Goal: Task Accomplishment & Management: Complete application form

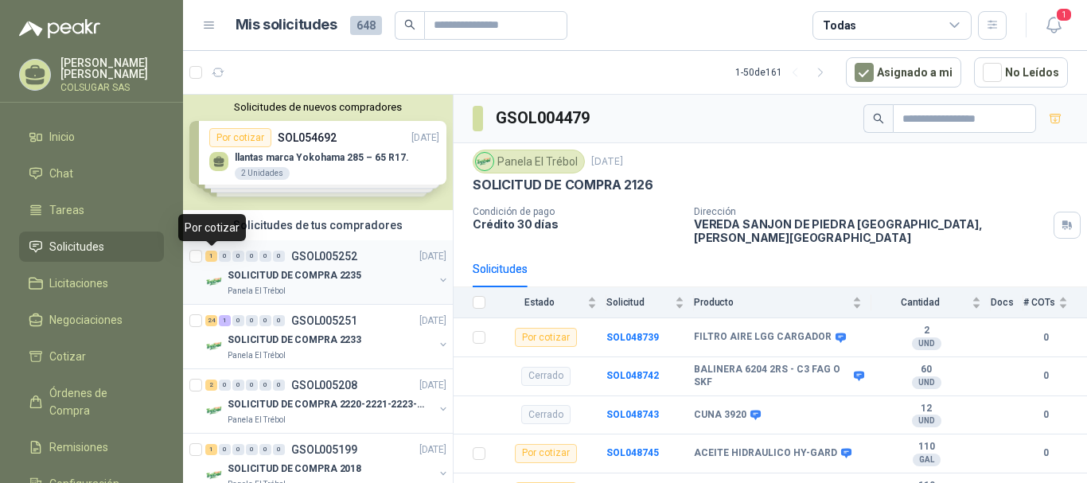
click at [212, 256] on div "1" at bounding box center [211, 256] width 12 height 11
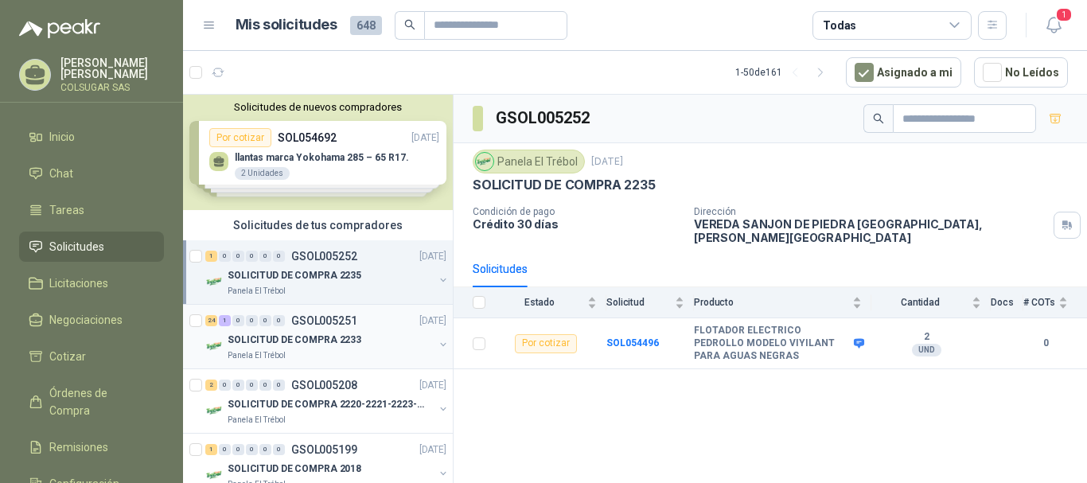
click at [212, 326] on div "24" at bounding box center [211, 320] width 12 height 11
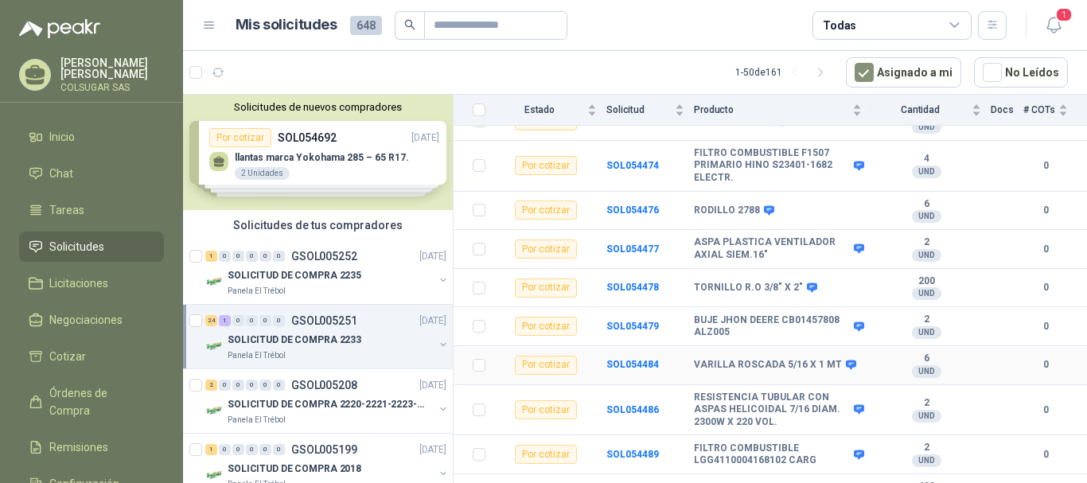
scroll to position [769, 0]
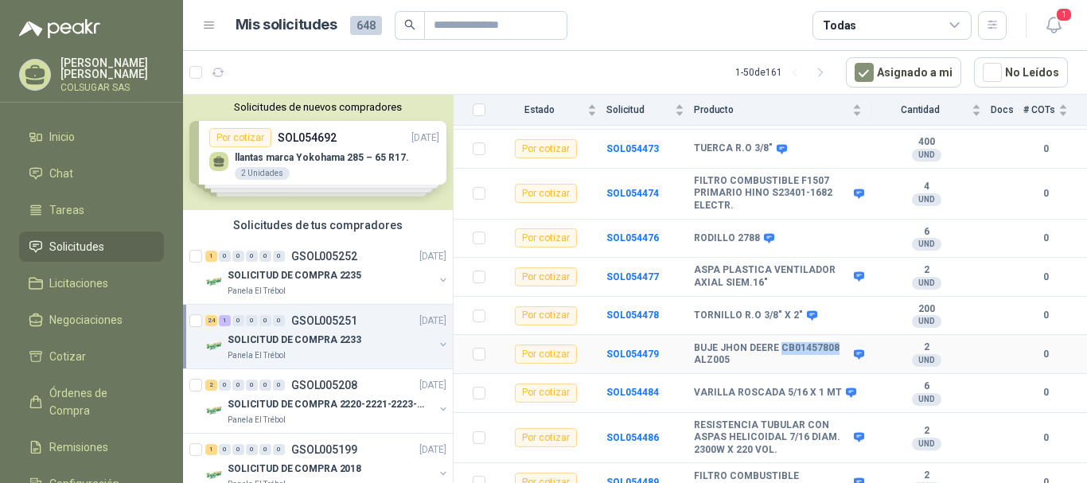
drag, startPoint x: 778, startPoint y: 337, endPoint x: 833, endPoint y: 336, distance: 54.9
click at [833, 342] on b "BUJE JHON DEERE CB01457808 ALZ005" at bounding box center [772, 354] width 156 height 25
copy b "CB01457808"
drag, startPoint x: 736, startPoint y: 225, endPoint x: 757, endPoint y: 228, distance: 21.7
click at [757, 232] on div "RODILLO 2788" at bounding box center [733, 238] width 78 height 13
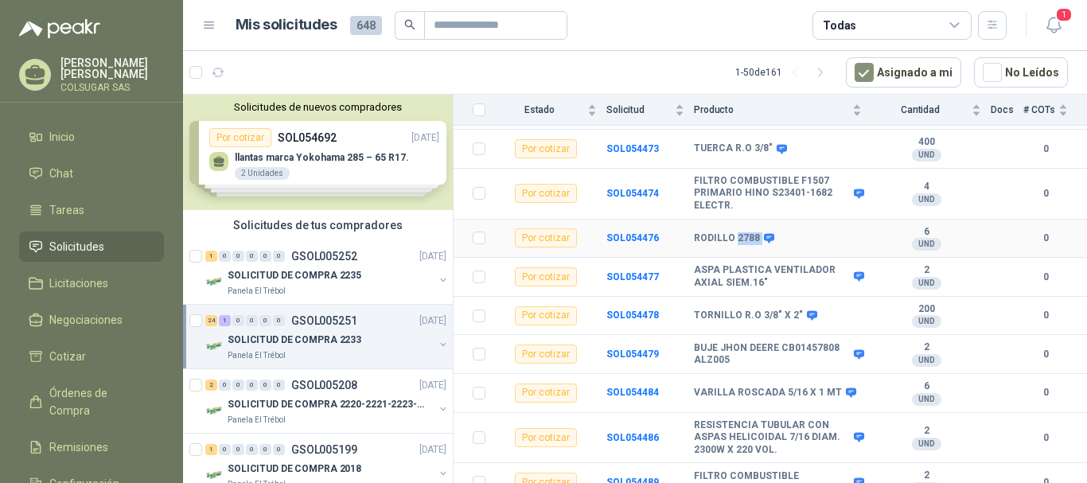
copy div "2788"
click at [622, 232] on b "SOL054476" at bounding box center [633, 237] width 53 height 11
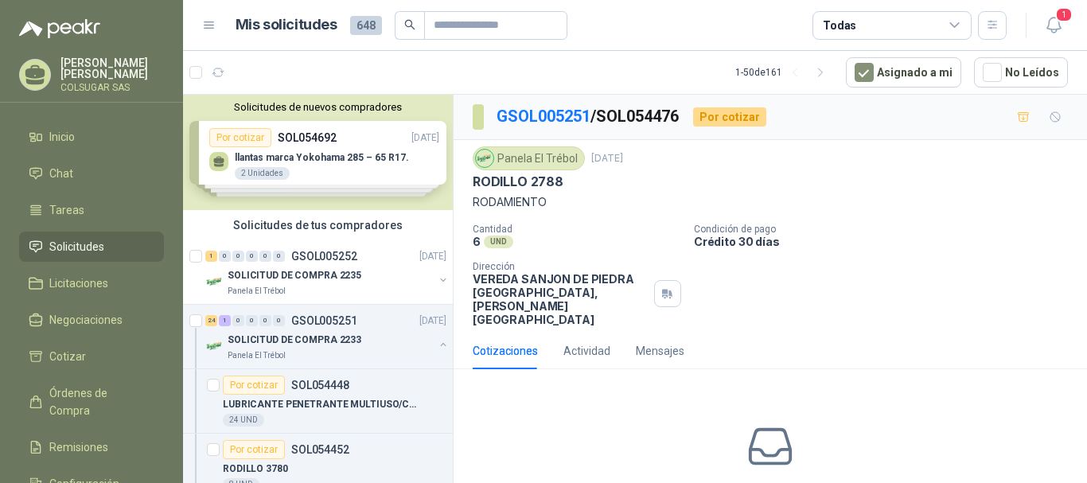
scroll to position [70, 0]
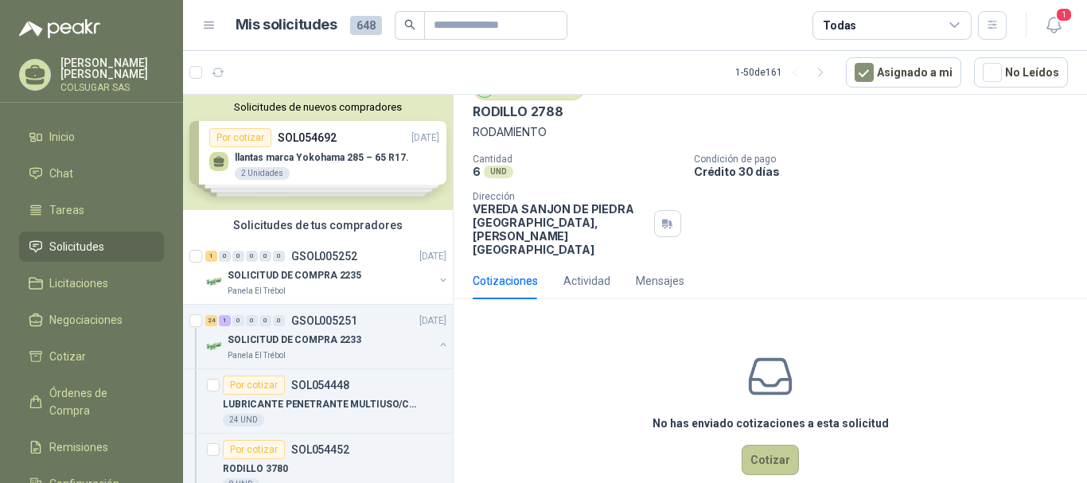
click at [762, 445] on button "Cotizar" at bounding box center [770, 460] width 57 height 30
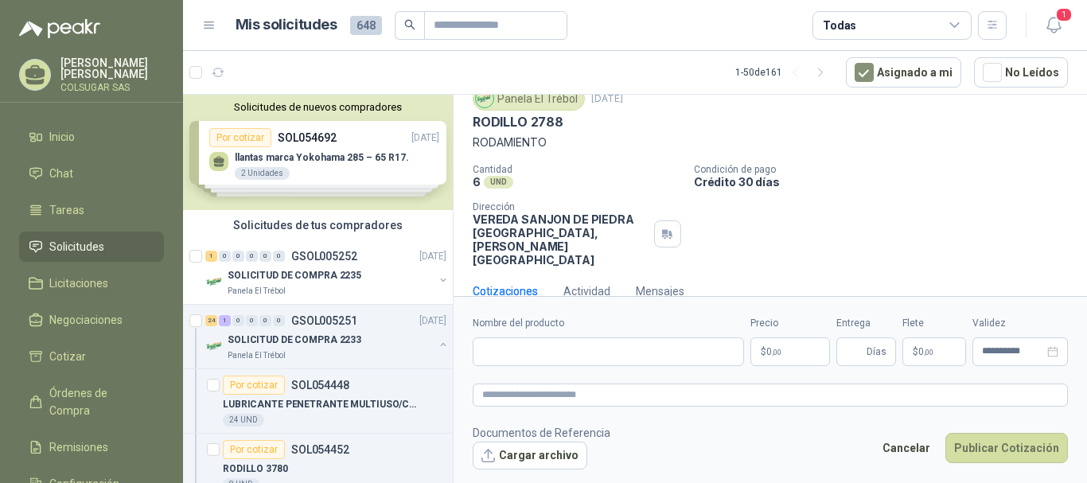
scroll to position [59, 0]
drag, startPoint x: 560, startPoint y: 115, endPoint x: 474, endPoint y: 117, distance: 86.0
click at [474, 117] on p "RODILLO 2788" at bounding box center [518, 123] width 91 height 17
copy p "RODILLO 2788"
click at [655, 357] on input "Nombre del producto" at bounding box center [608, 352] width 271 height 29
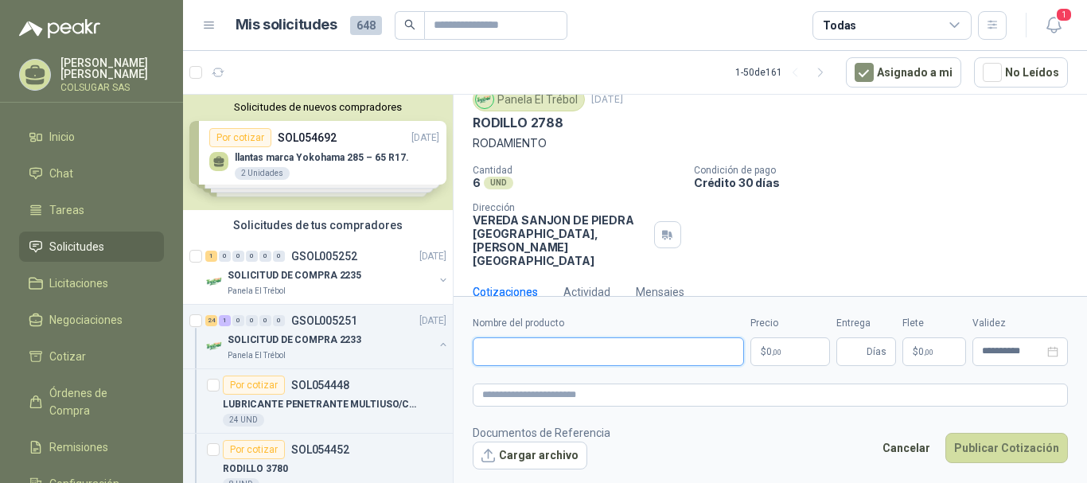
paste input "**********"
type input "**********"
click at [636, 392] on textarea at bounding box center [770, 395] width 595 height 23
paste textarea "**********"
type textarea "**********"
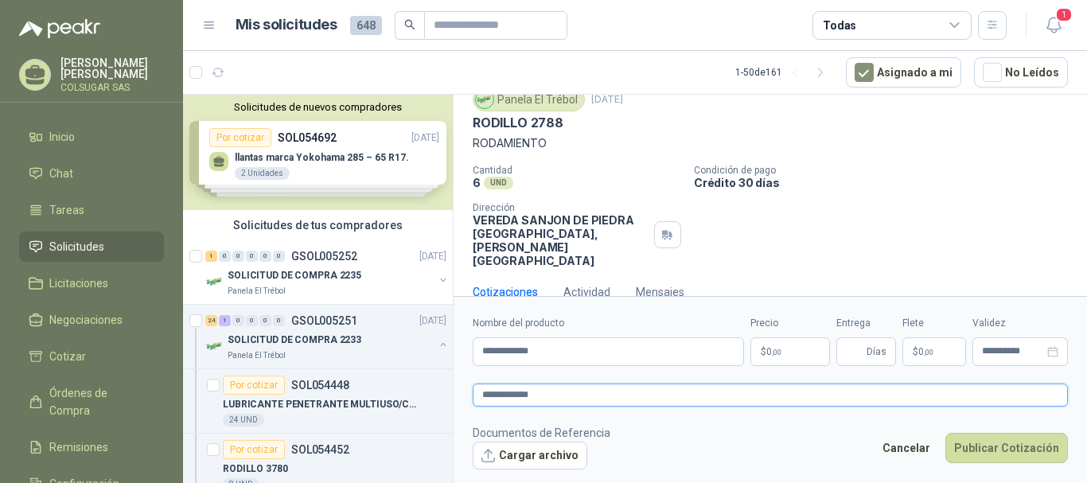
type textarea "**********"
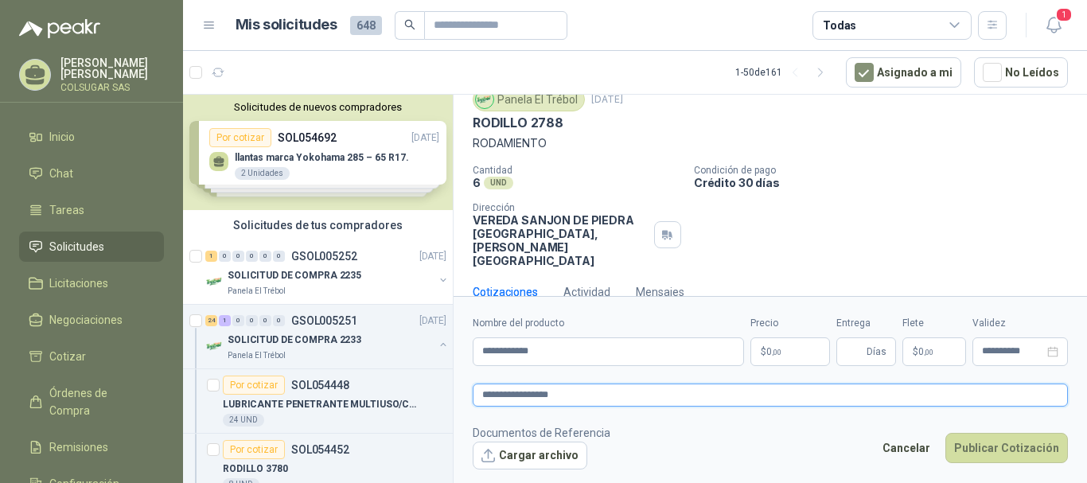
type textarea "**********"
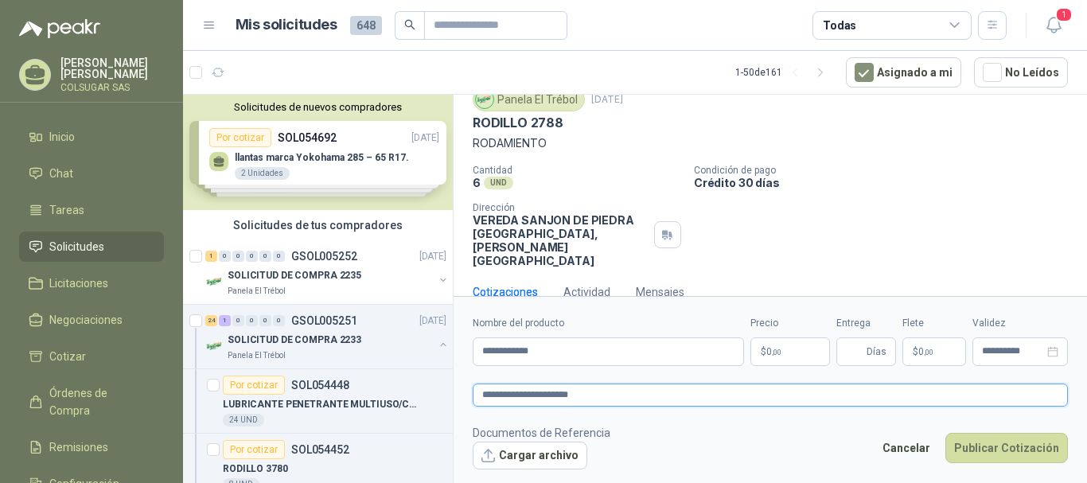
type textarea "**********"
click at [775, 354] on span ",00" at bounding box center [777, 352] width 10 height 9
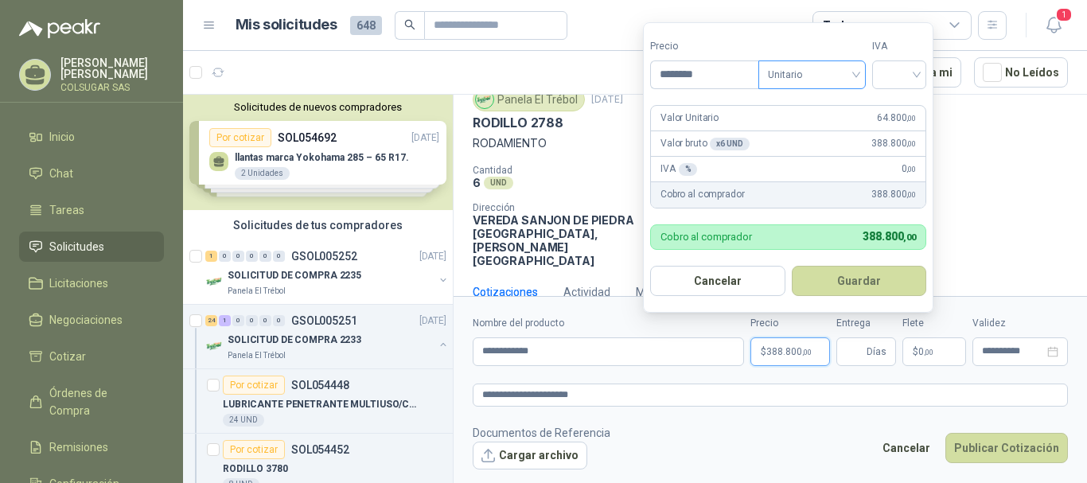
click at [841, 70] on span "Unitario" at bounding box center [812, 75] width 88 height 24
type input "********"
click at [834, 99] on div "Unitario" at bounding box center [816, 108] width 82 height 18
click at [915, 80] on input "search" at bounding box center [899, 73] width 35 height 24
click at [905, 106] on div "19%" at bounding box center [902, 108] width 29 height 18
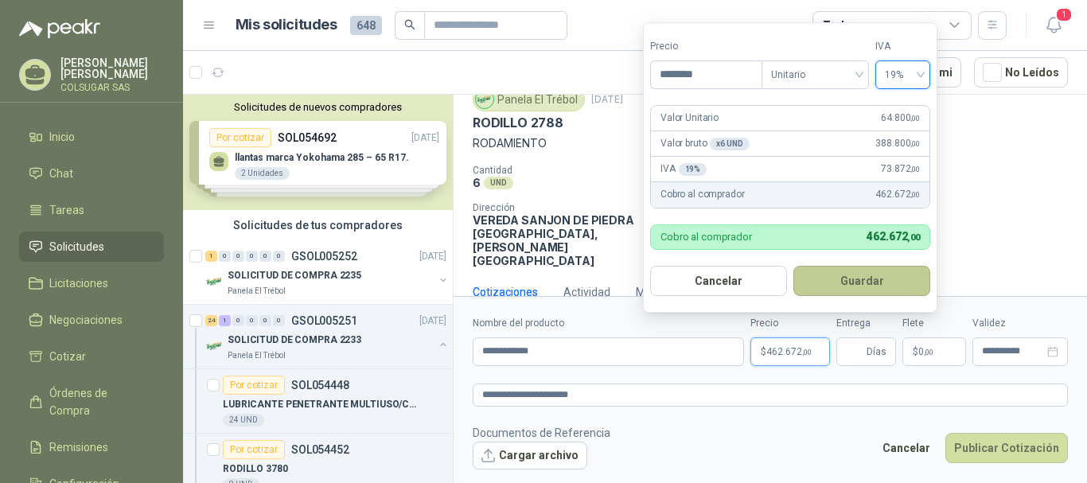
click at [892, 279] on button "Guardar" at bounding box center [862, 281] width 137 height 30
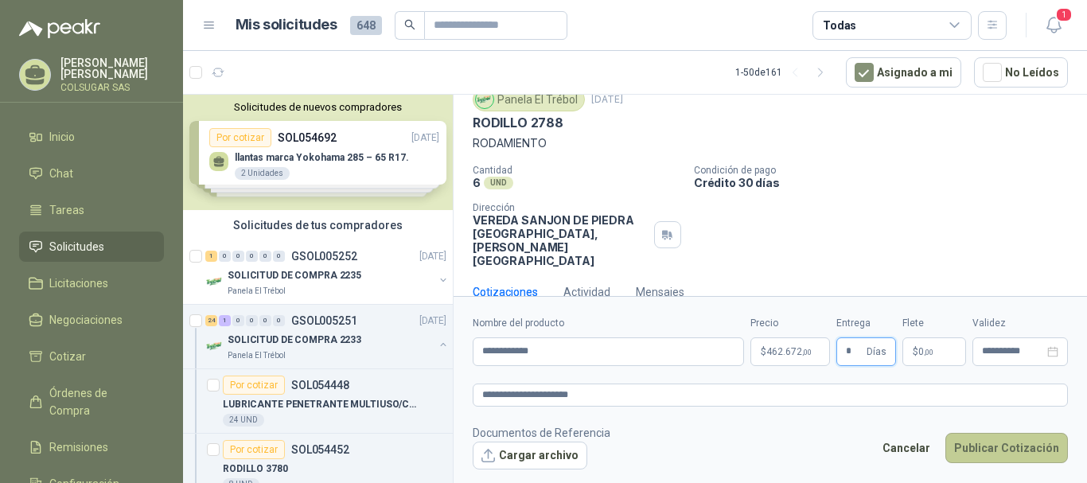
type input "*"
click at [996, 461] on button "Publicar Cotización" at bounding box center [1007, 448] width 123 height 30
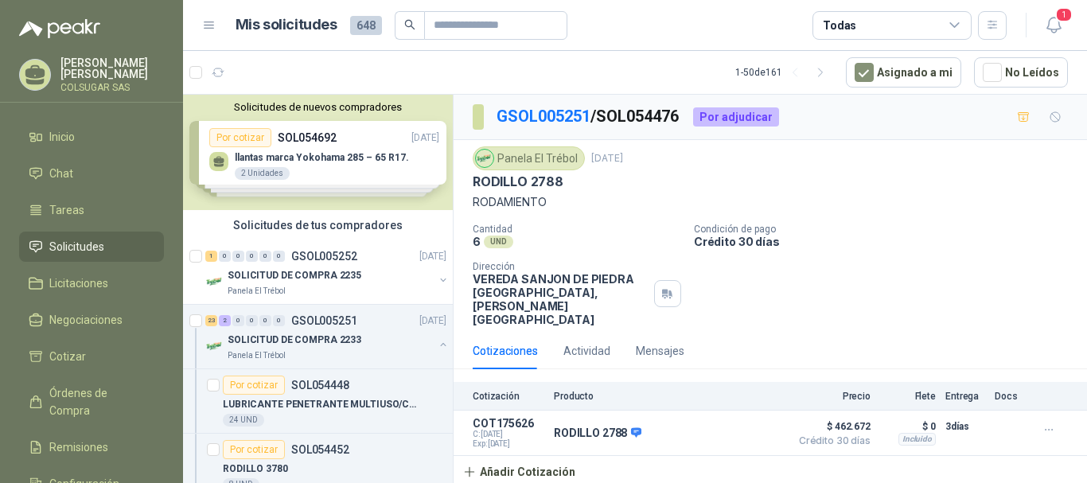
scroll to position [0, 0]
click at [719, 427] on icon "button" at bounding box center [718, 433] width 12 height 12
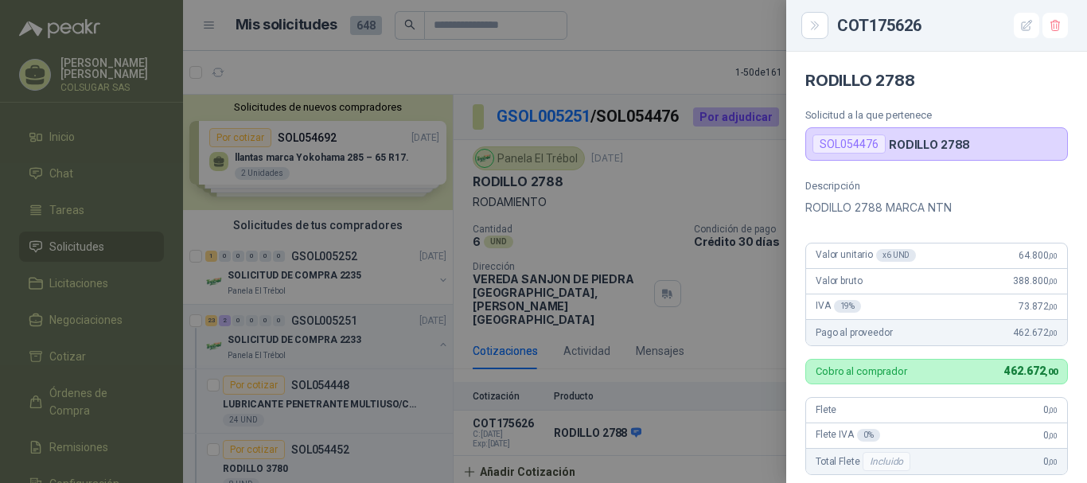
click at [738, 73] on div at bounding box center [543, 241] width 1087 height 483
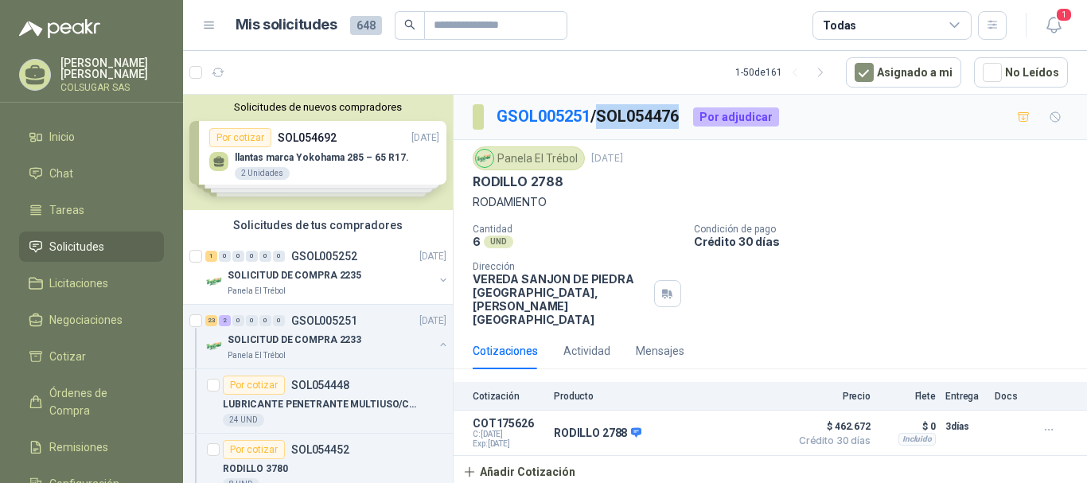
drag, startPoint x: 692, startPoint y: 121, endPoint x: 611, endPoint y: 125, distance: 81.3
click at [611, 125] on div "GSOL005251 / SOL054476 Por adjudicar" at bounding box center [626, 116] width 306 height 25
copy p "SOL054476"
drag, startPoint x: 561, startPoint y: 179, endPoint x: 532, endPoint y: 185, distance: 30.0
click at [532, 185] on div "RODILLO 2788" at bounding box center [770, 182] width 595 height 17
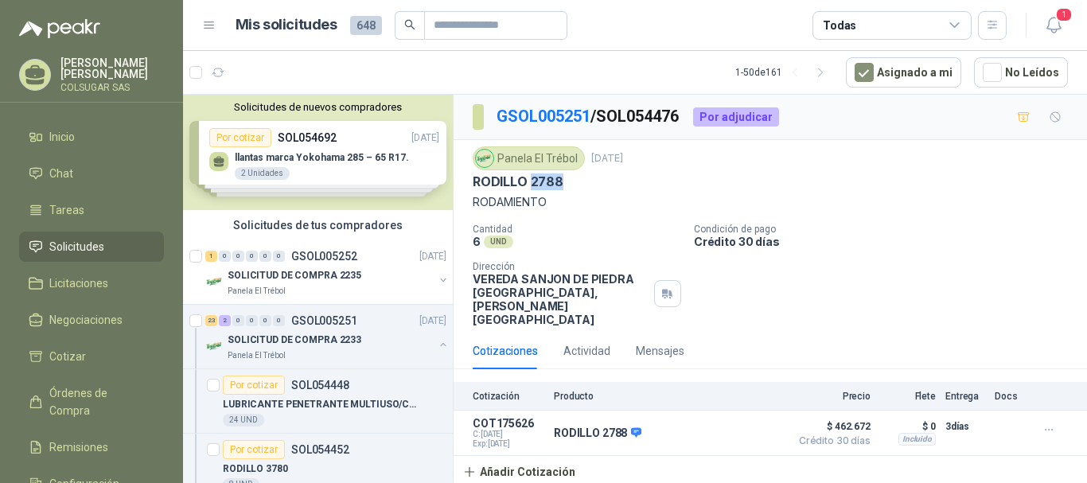
copy p "2788"
click at [217, 325] on div "23" at bounding box center [211, 320] width 12 height 11
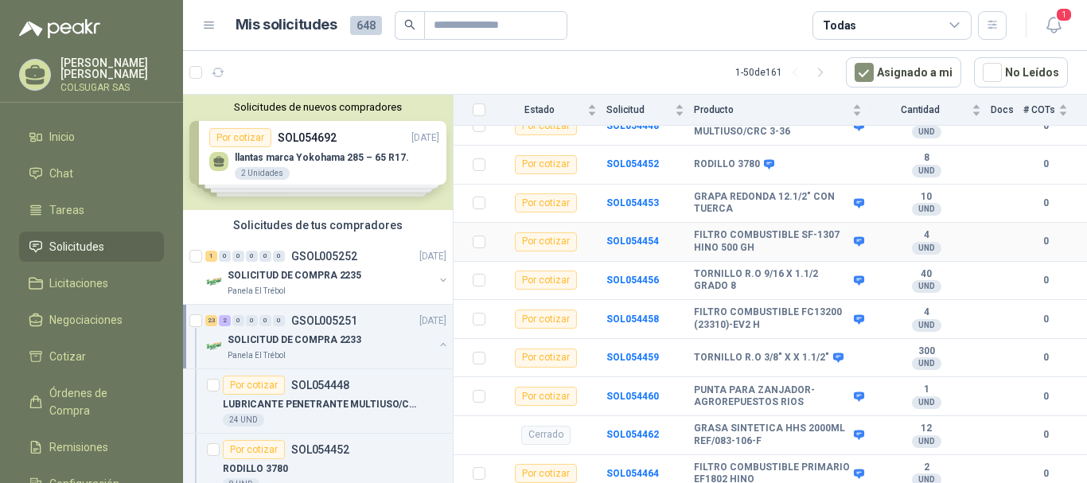
scroll to position [132, 0]
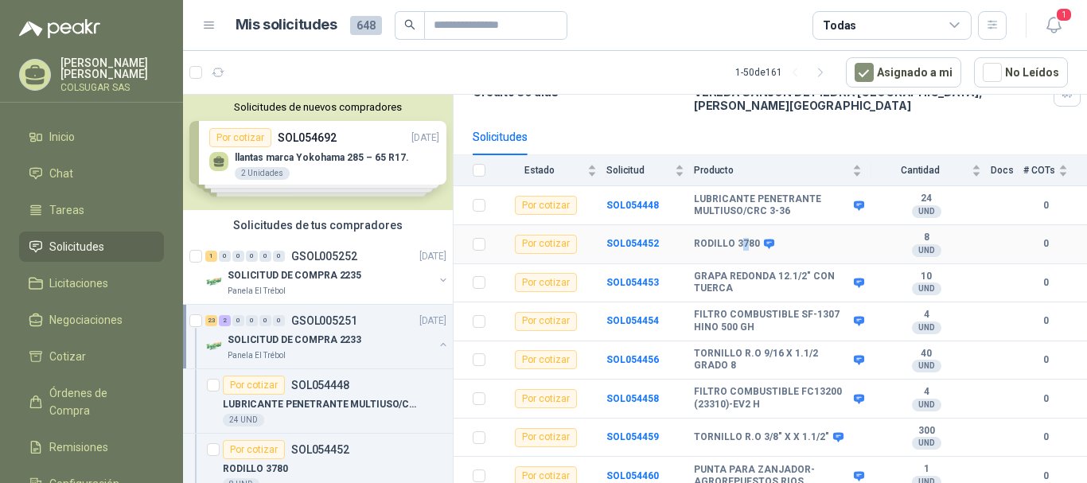
drag, startPoint x: 738, startPoint y: 235, endPoint x: 747, endPoint y: 234, distance: 8.8
click at [747, 238] on b "RODILLO 3780" at bounding box center [727, 244] width 66 height 13
drag, startPoint x: 735, startPoint y: 232, endPoint x: 755, endPoint y: 233, distance: 20.7
click at [755, 238] on b "RODILLO 3780" at bounding box center [727, 244] width 66 height 13
copy b "3780"
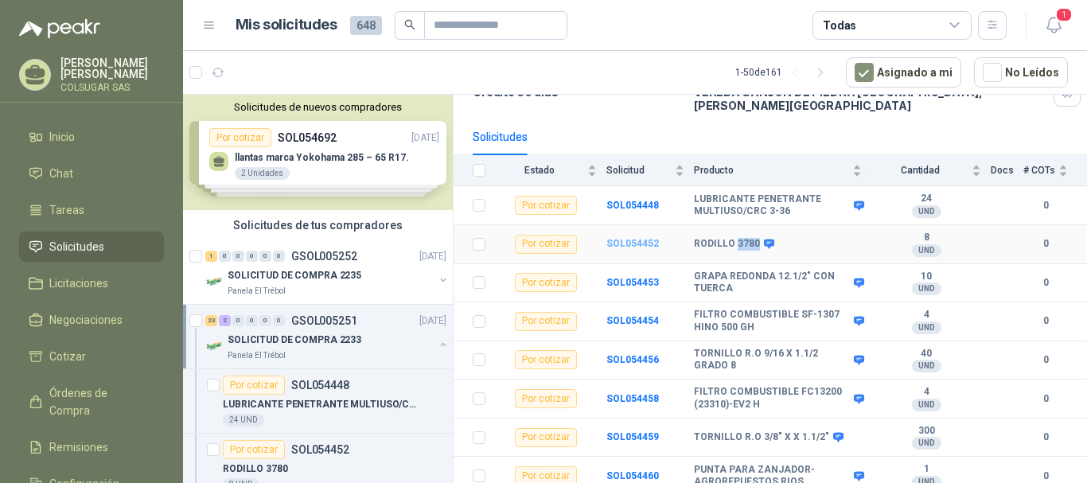
click at [639, 238] on b "SOL054452" at bounding box center [633, 243] width 53 height 11
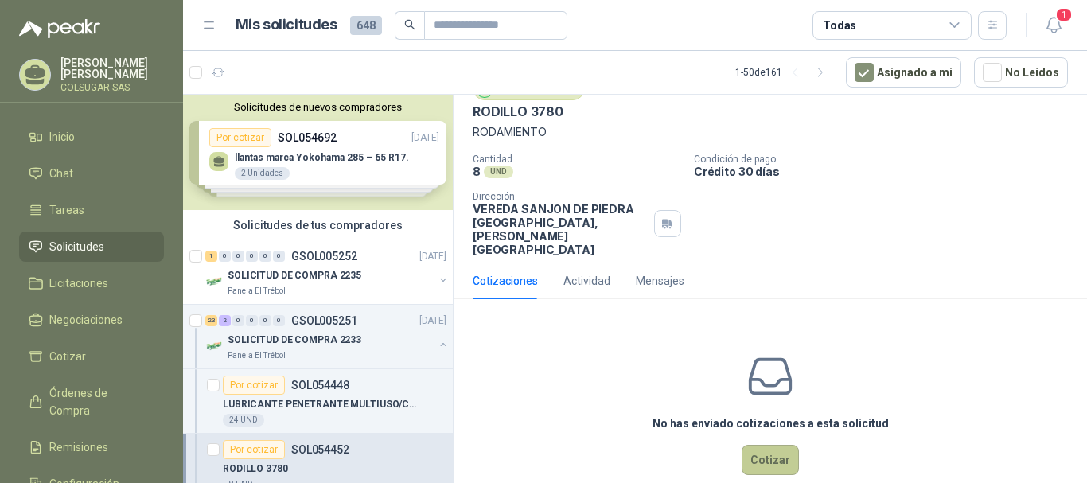
click at [774, 445] on button "Cotizar" at bounding box center [770, 460] width 57 height 30
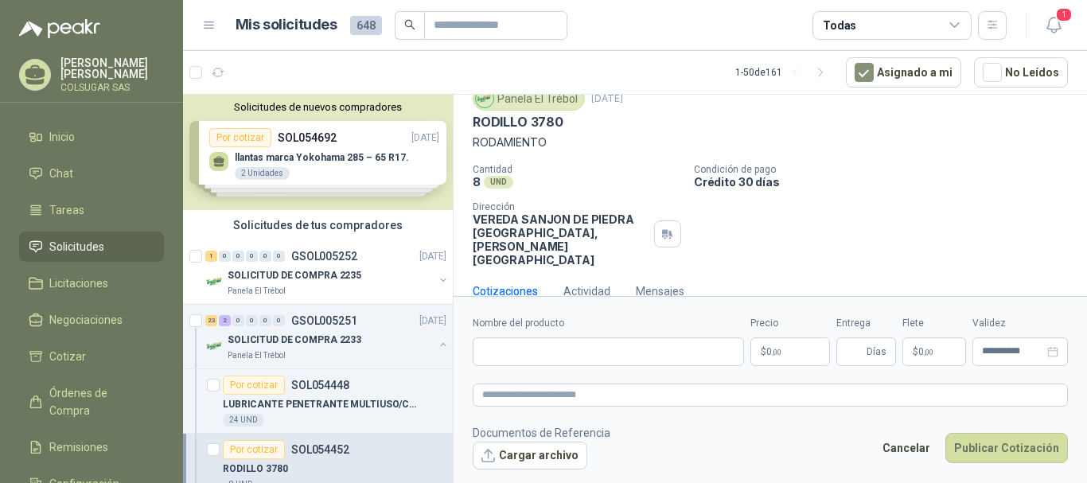
scroll to position [59, 0]
click at [540, 342] on input "Nombre del producto" at bounding box center [608, 352] width 271 height 29
drag, startPoint x: 560, startPoint y: 121, endPoint x: 473, endPoint y: 125, distance: 87.7
click at [473, 125] on p "RODILLO 3780" at bounding box center [518, 123] width 91 height 17
copy p "RODILLO 3780"
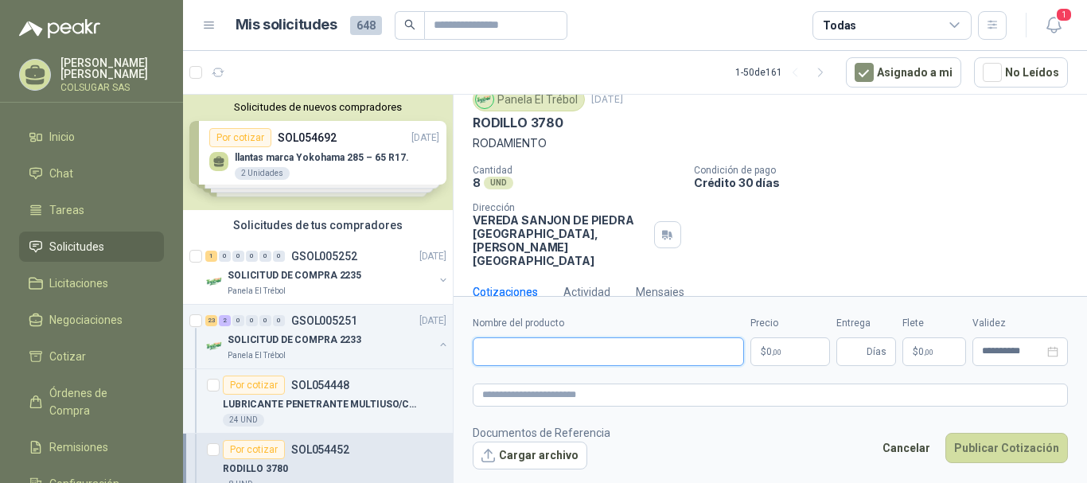
click at [516, 344] on input "Nombre del producto" at bounding box center [608, 352] width 271 height 29
paste input "**********"
type input "**********"
click at [576, 404] on textarea at bounding box center [770, 395] width 595 height 23
paste textarea "**********"
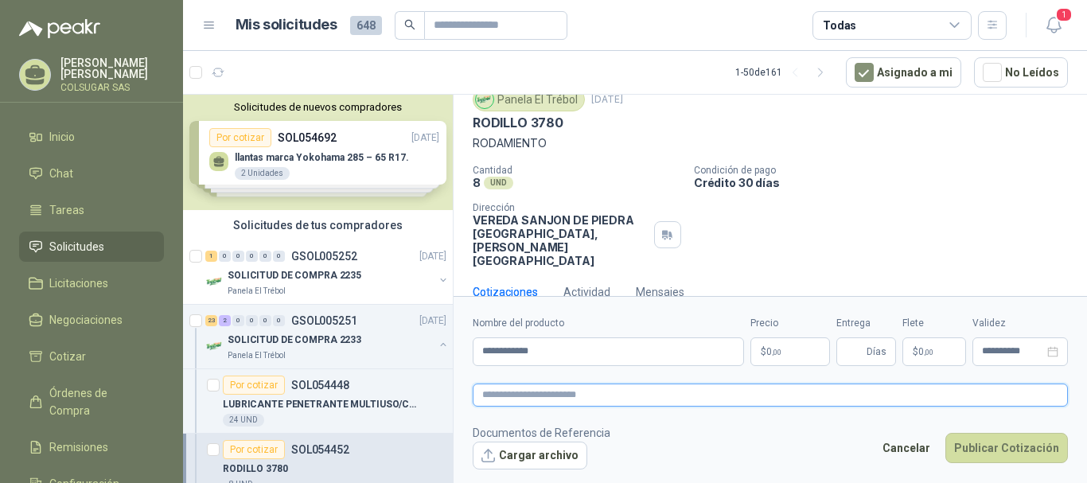
type textarea "**********"
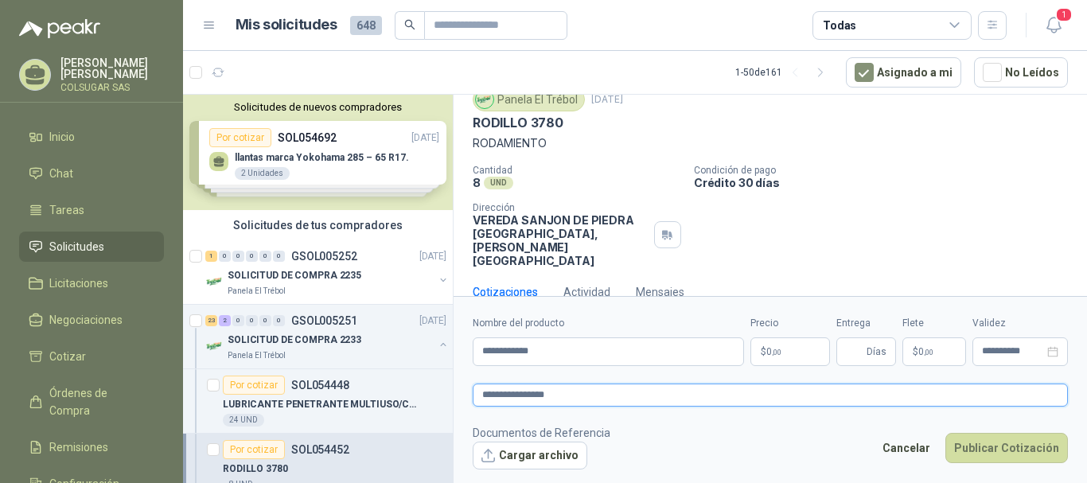
type textarea "**********"
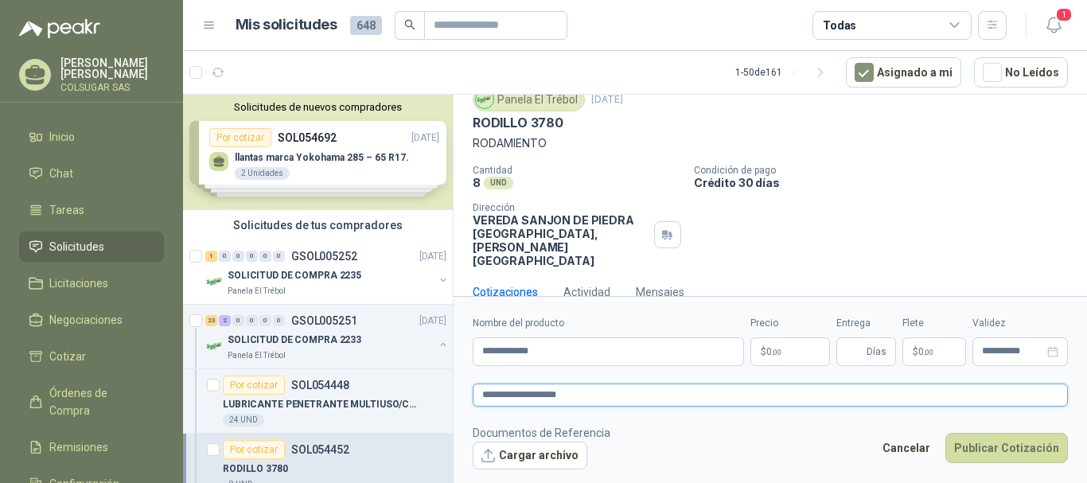
paste textarea "**********"
type textarea "**********"
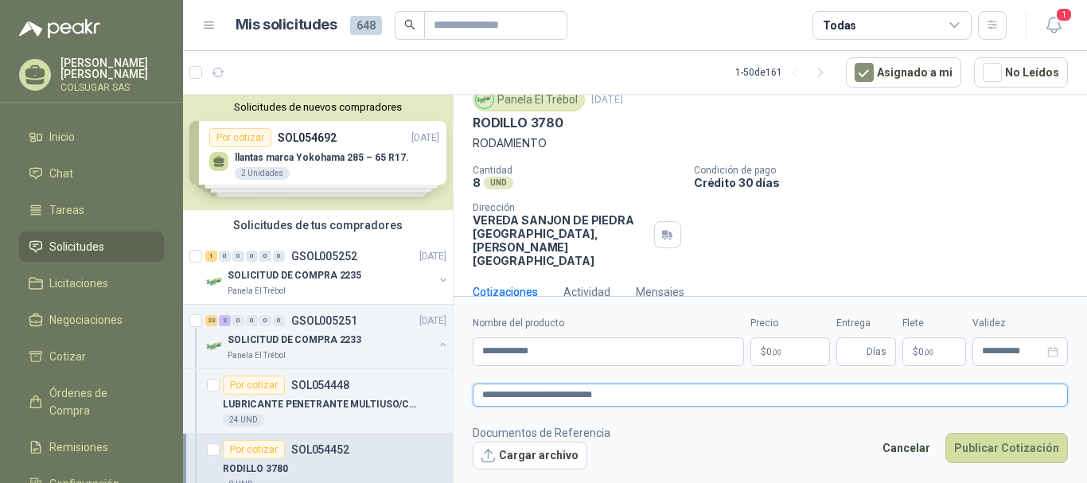
type textarea "**********"
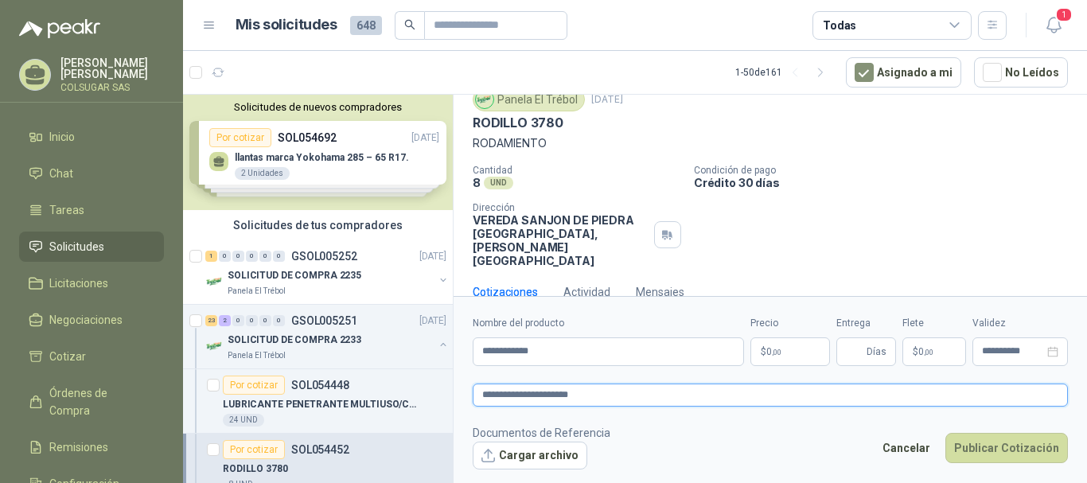
type textarea "**********"
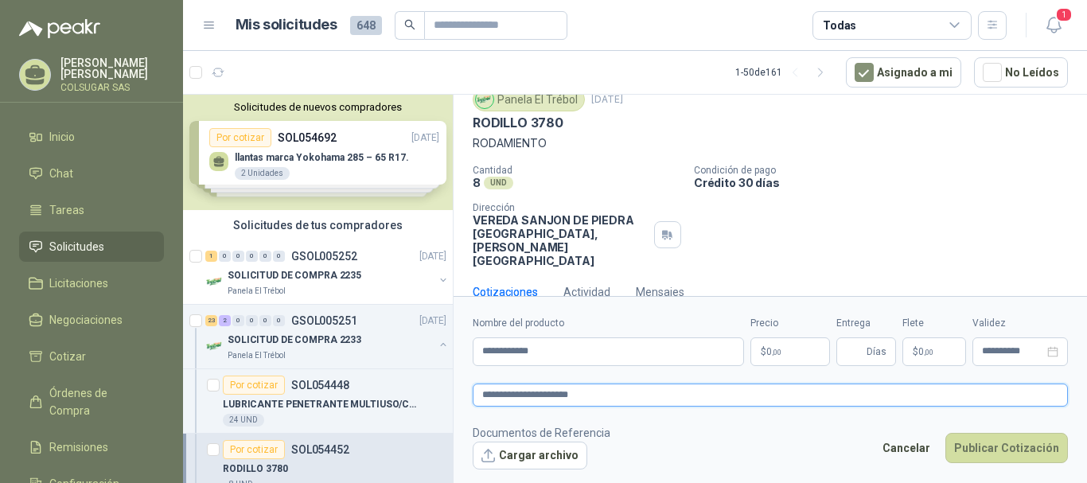
type textarea "**********"
click at [788, 353] on p "$ 0 ,00" at bounding box center [791, 352] width 80 height 29
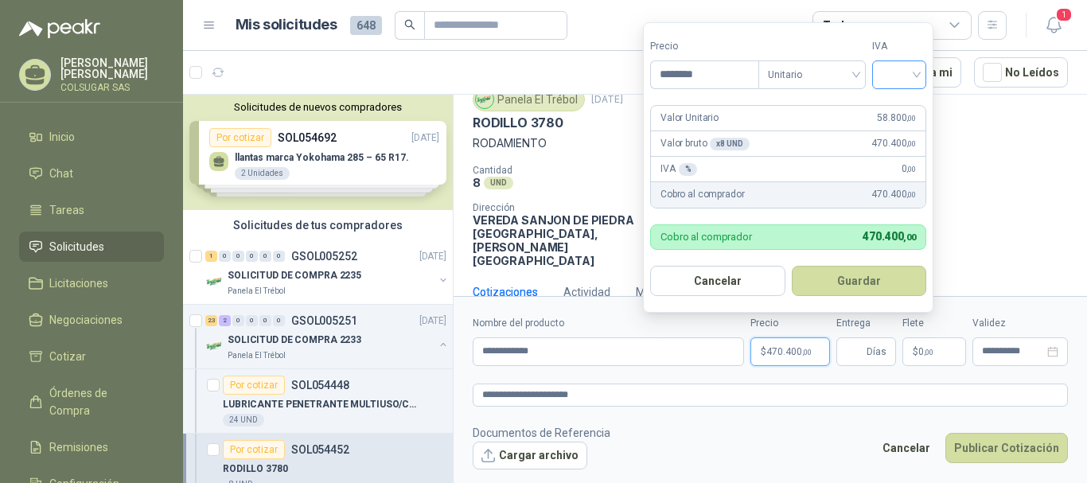
type input "********"
click at [917, 75] on input "search" at bounding box center [899, 73] width 35 height 24
click at [911, 106] on div "19%" at bounding box center [902, 108] width 29 height 18
click at [856, 280] on button "Guardar" at bounding box center [862, 281] width 137 height 30
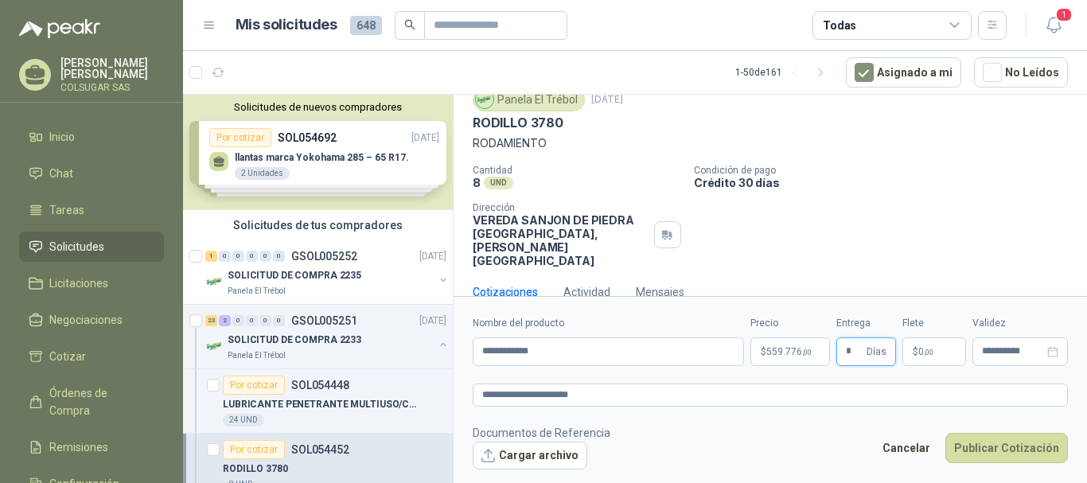
type input "*"
click at [1001, 274] on div "Cotizaciones Actividad Mensajes" at bounding box center [770, 292] width 595 height 37
click at [762, 353] on p "$ 559.776 ,00" at bounding box center [791, 352] width 80 height 29
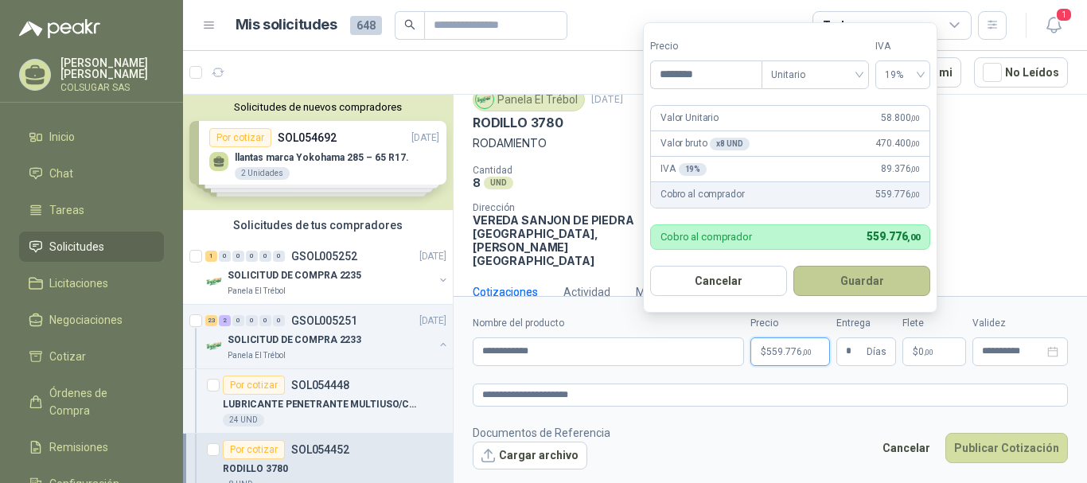
click at [873, 293] on button "Guardar" at bounding box center [862, 281] width 137 height 30
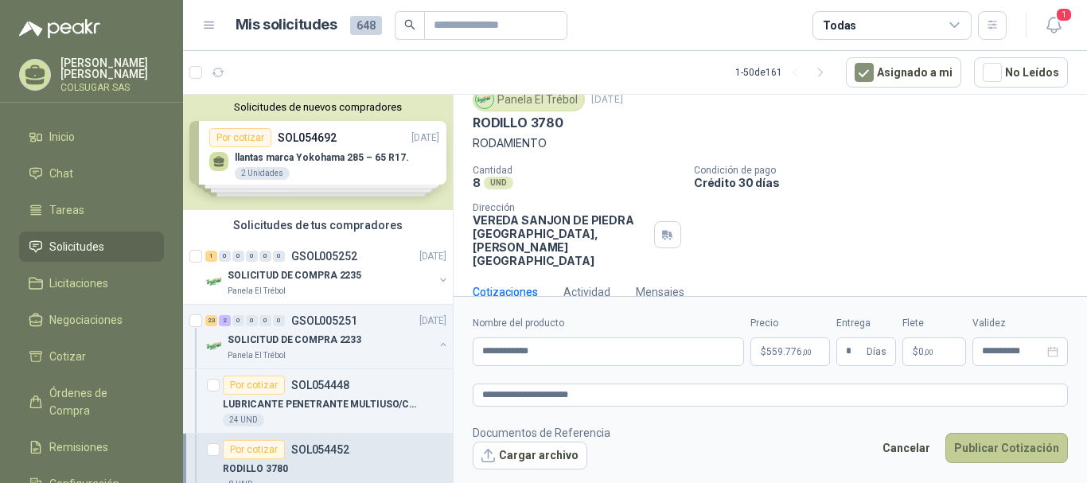
click at [1009, 447] on button "Publicar Cotización" at bounding box center [1007, 448] width 123 height 30
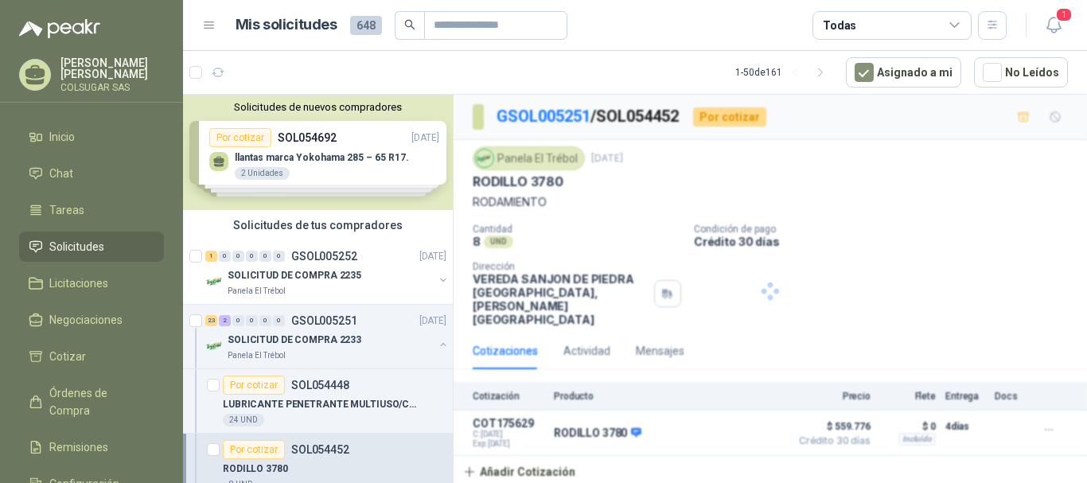
scroll to position [0, 0]
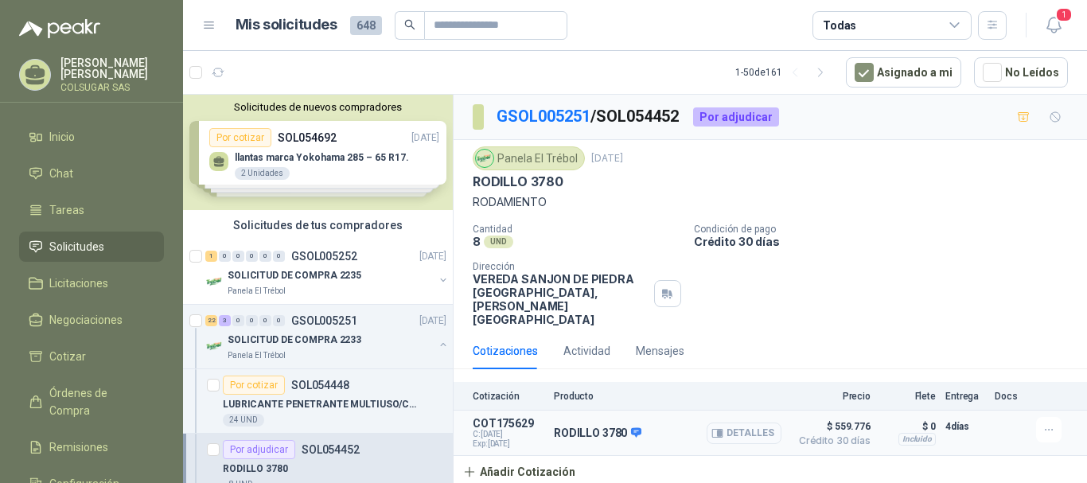
click at [735, 423] on button "Detalles" at bounding box center [744, 433] width 75 height 21
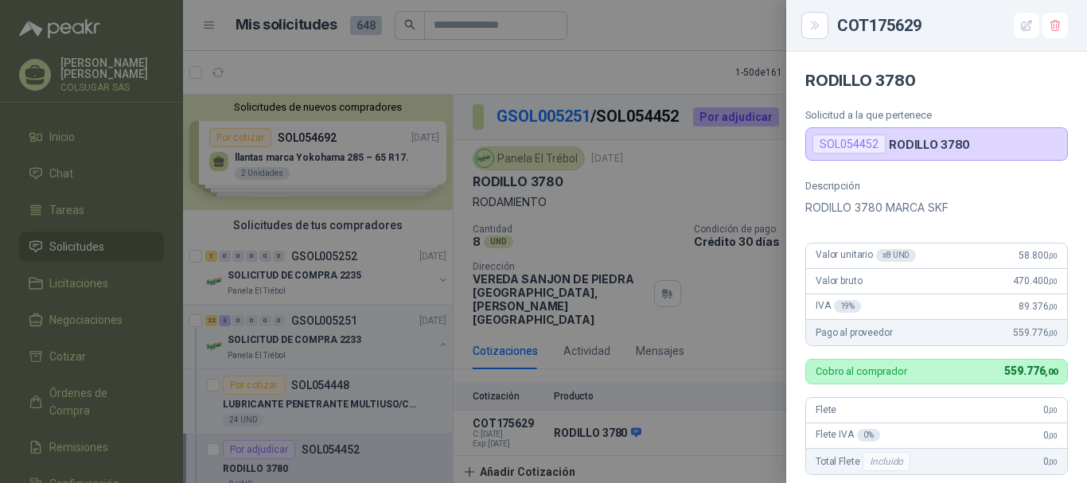
click at [679, 160] on div at bounding box center [543, 241] width 1087 height 483
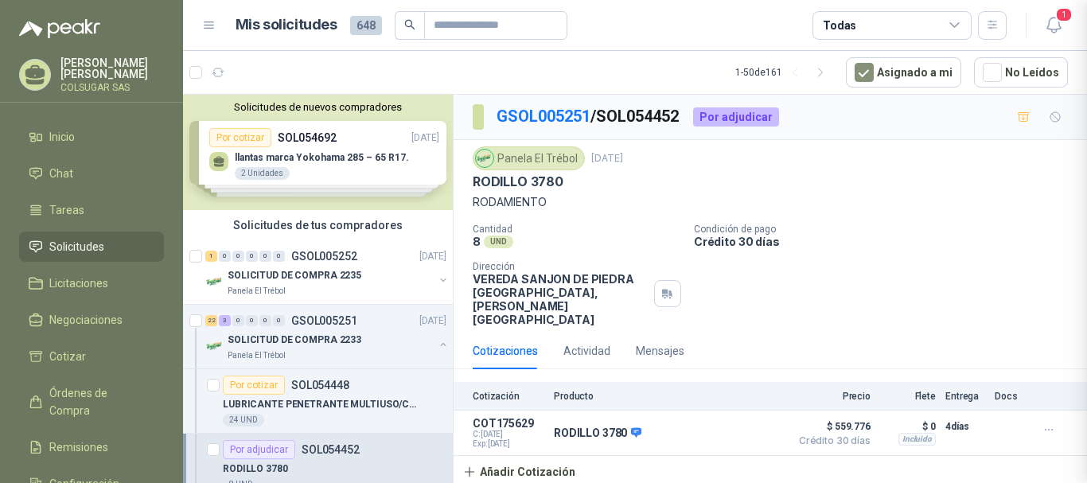
scroll to position [383, 0]
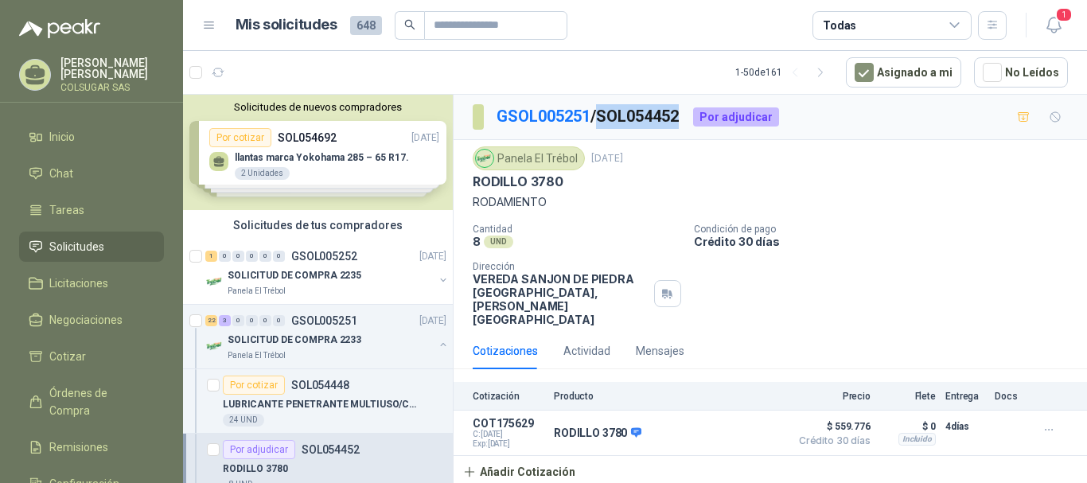
drag, startPoint x: 607, startPoint y: 119, endPoint x: 690, endPoint y: 118, distance: 82.8
click at [681, 118] on p "GSOL005251 / SOL054452" at bounding box center [589, 116] width 184 height 25
copy p "SOL054452"
drag, startPoint x: 566, startPoint y: 181, endPoint x: 532, endPoint y: 183, distance: 34.3
click at [532, 183] on div "RODILLO 3780" at bounding box center [770, 182] width 595 height 17
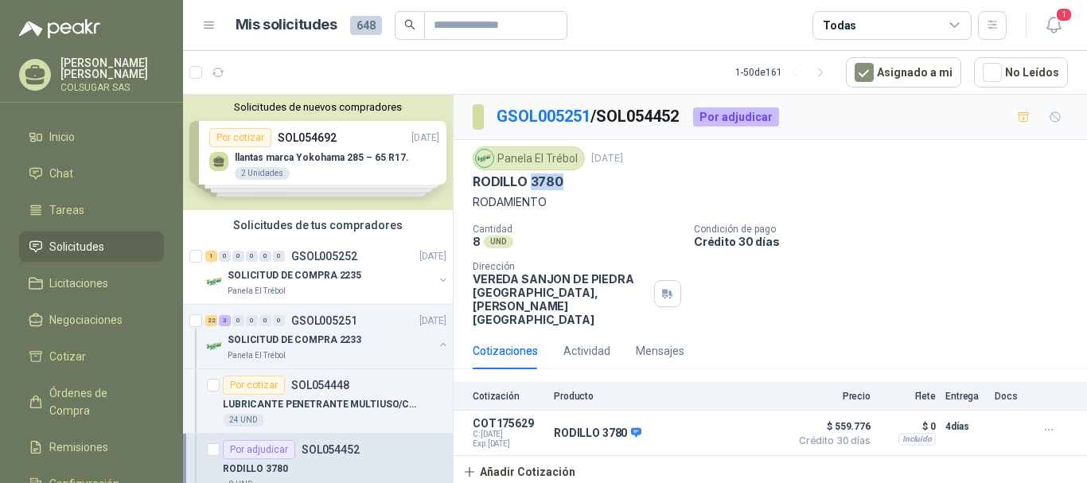
copy p "3780"
click at [210, 326] on div "22 3 0 0 0 0 GSOL005251 [DATE]" at bounding box center [327, 320] width 244 height 19
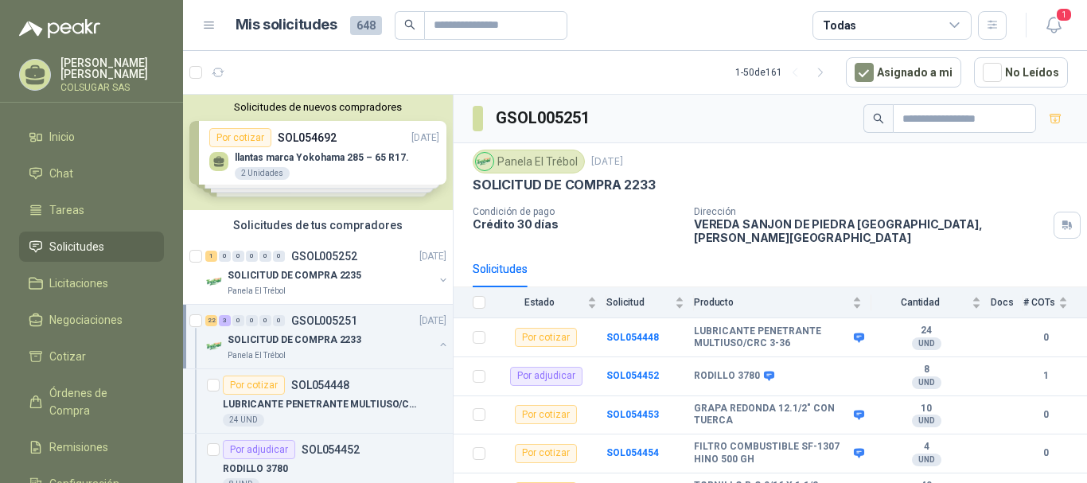
click at [213, 322] on div "22" at bounding box center [211, 320] width 12 height 11
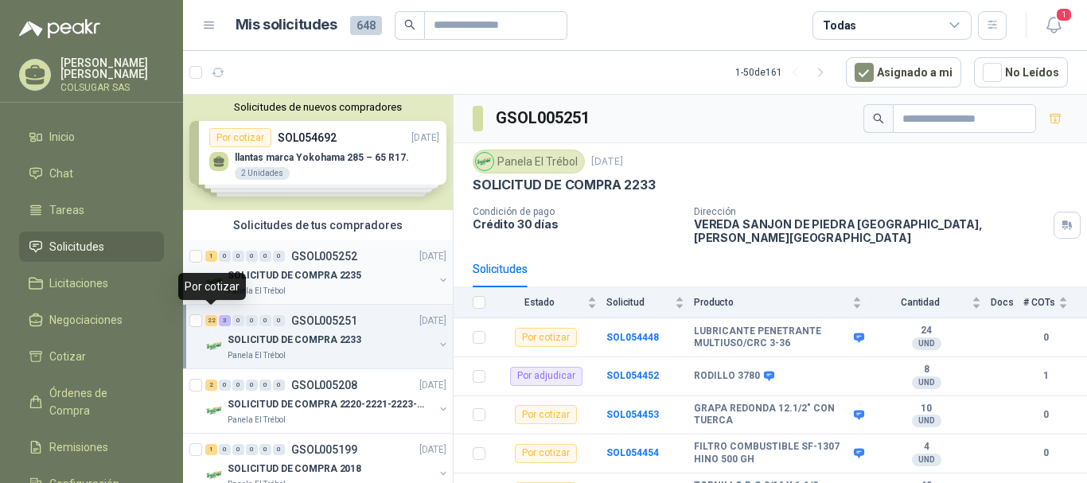
scroll to position [6, 0]
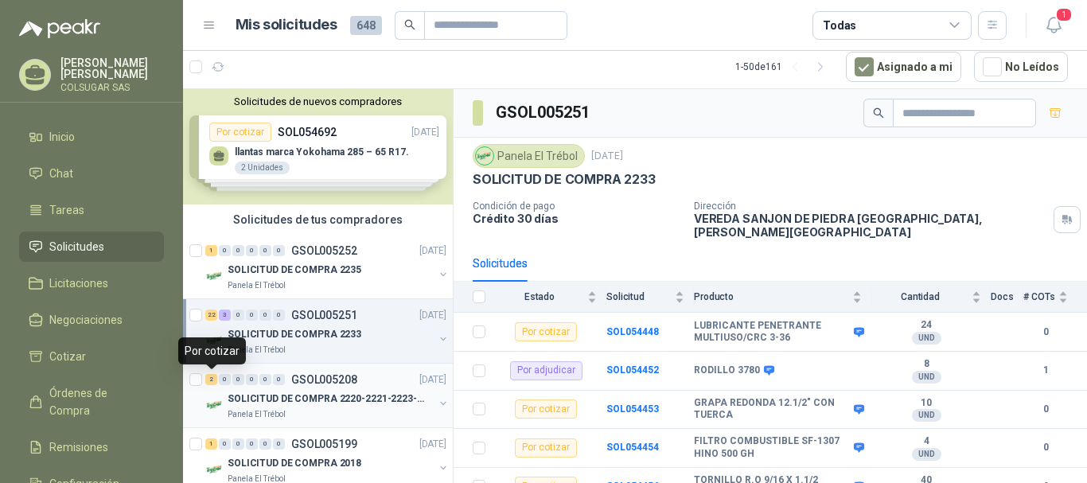
click at [215, 381] on div "2" at bounding box center [211, 379] width 12 height 11
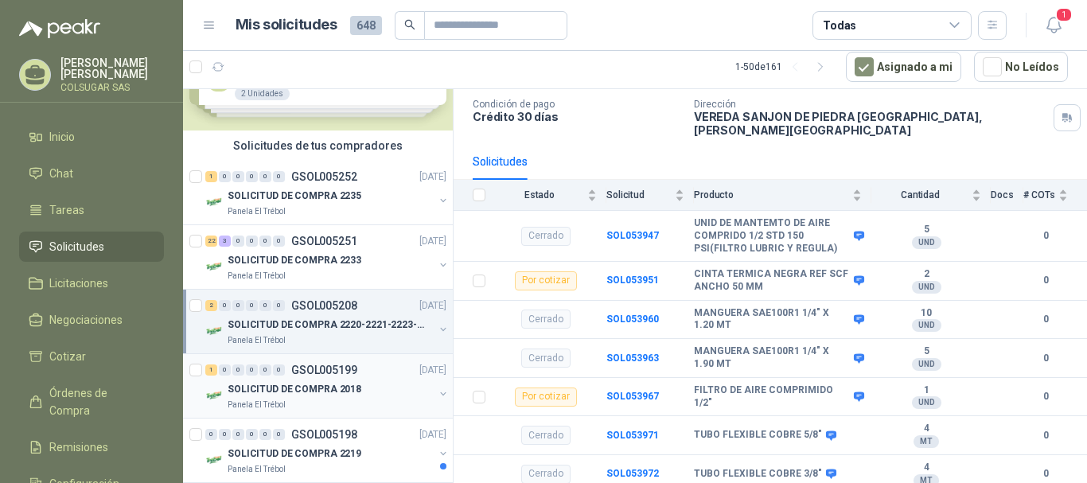
scroll to position [80, 0]
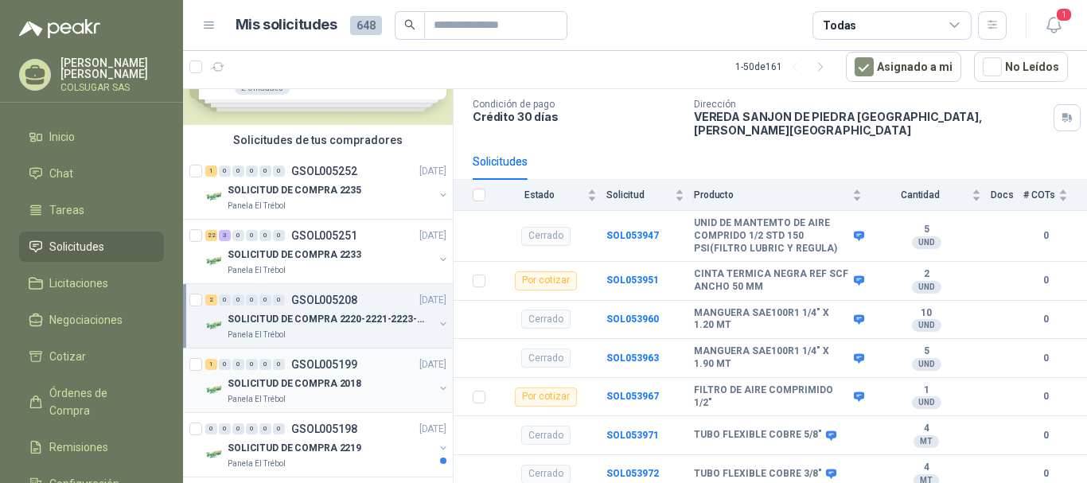
click at [213, 368] on div "1" at bounding box center [211, 364] width 12 height 11
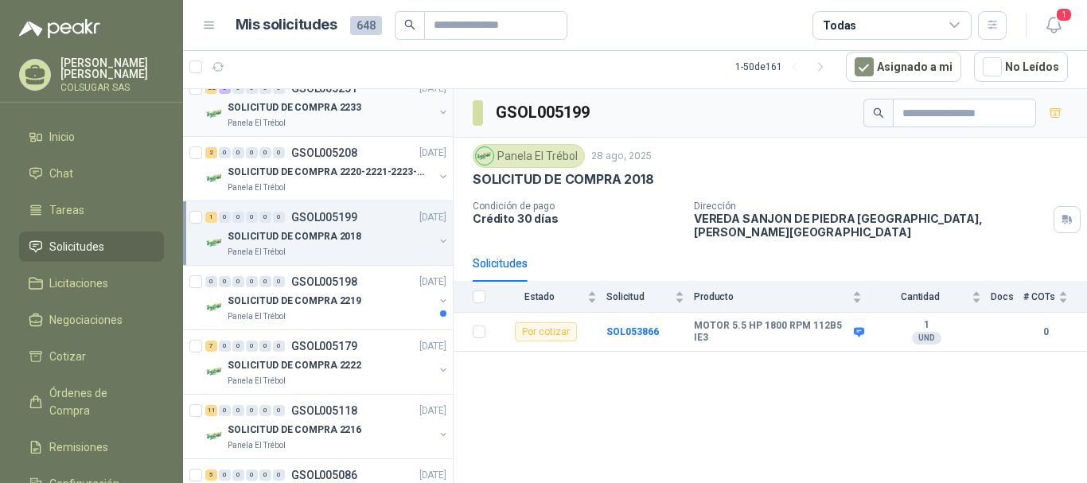
scroll to position [239, 0]
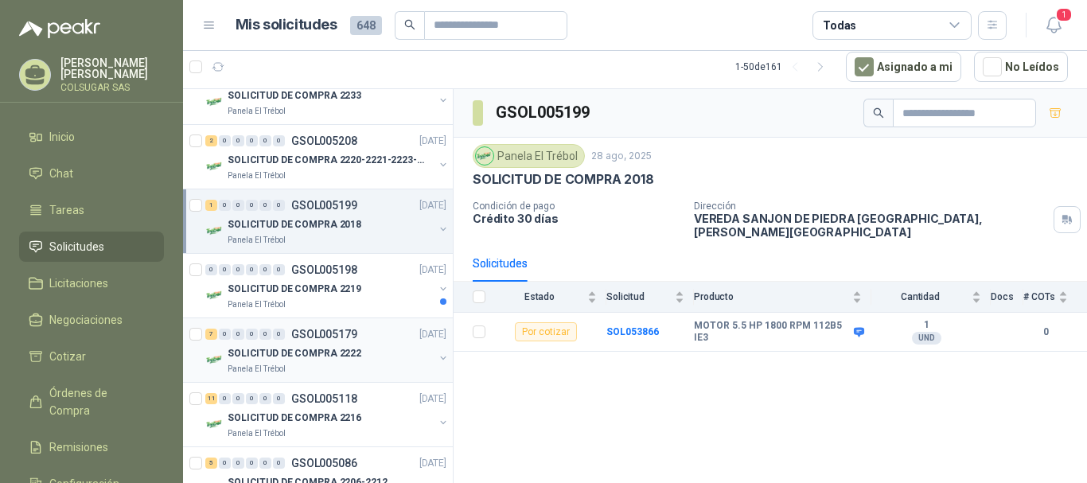
click at [209, 330] on div "7" at bounding box center [211, 334] width 12 height 11
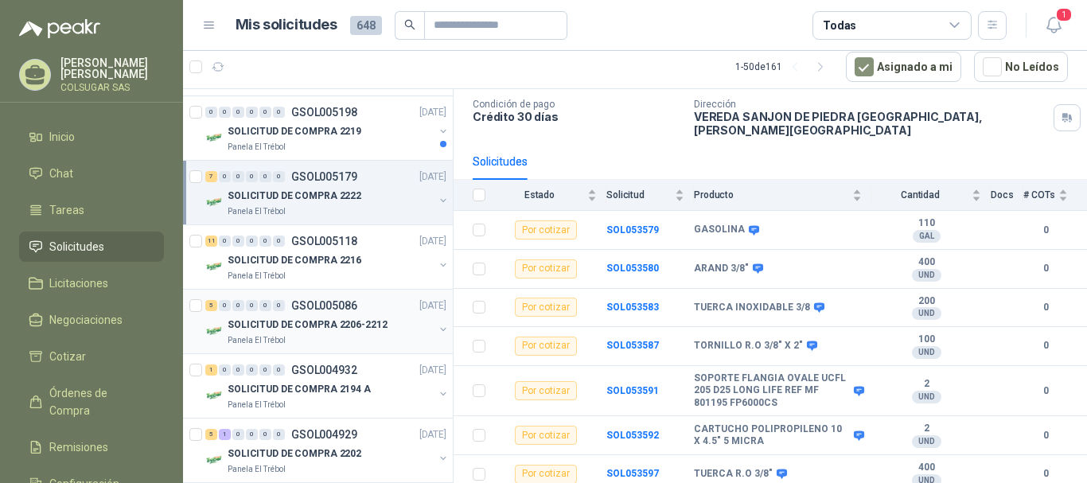
scroll to position [398, 0]
click at [211, 239] on div "11" at bounding box center [211, 239] width 12 height 11
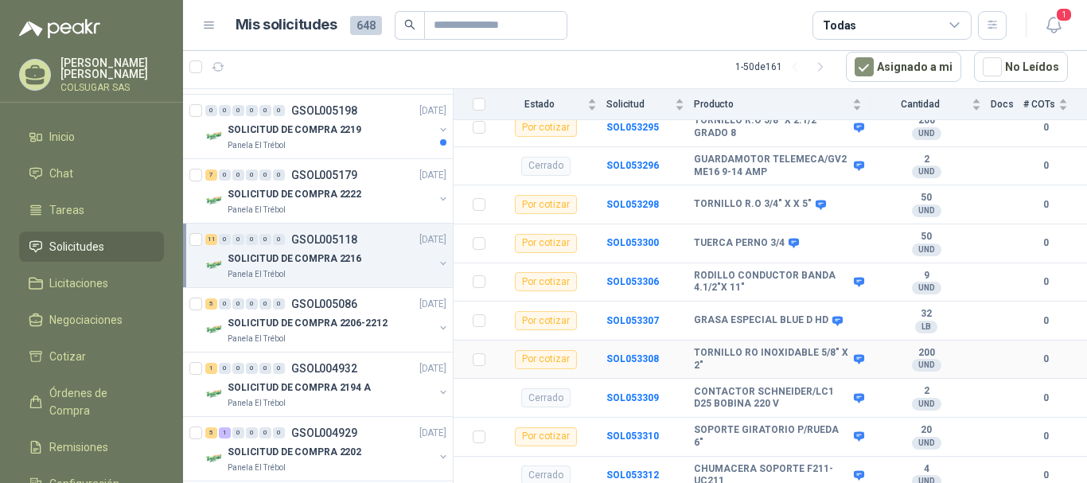
scroll to position [399, 0]
click at [214, 303] on div "5" at bounding box center [211, 303] width 12 height 11
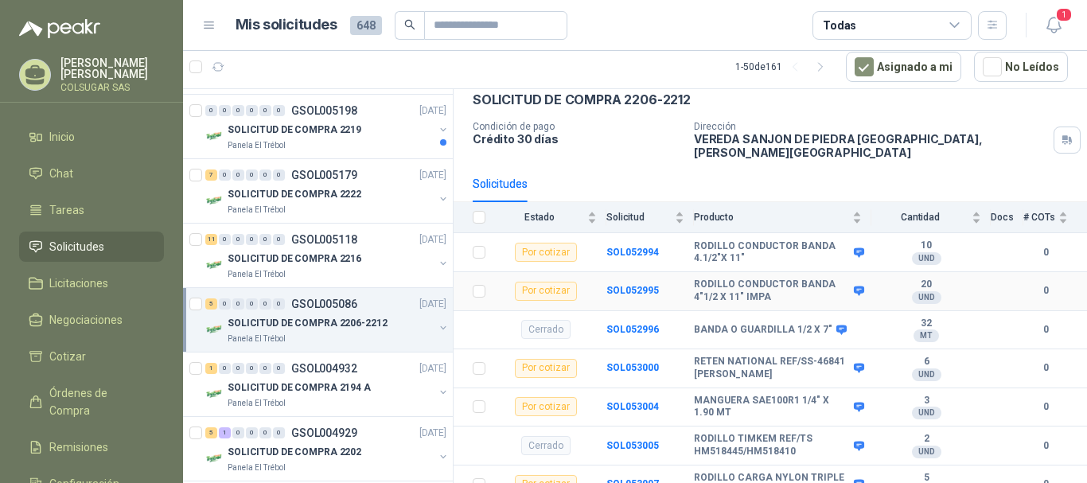
scroll to position [89, 0]
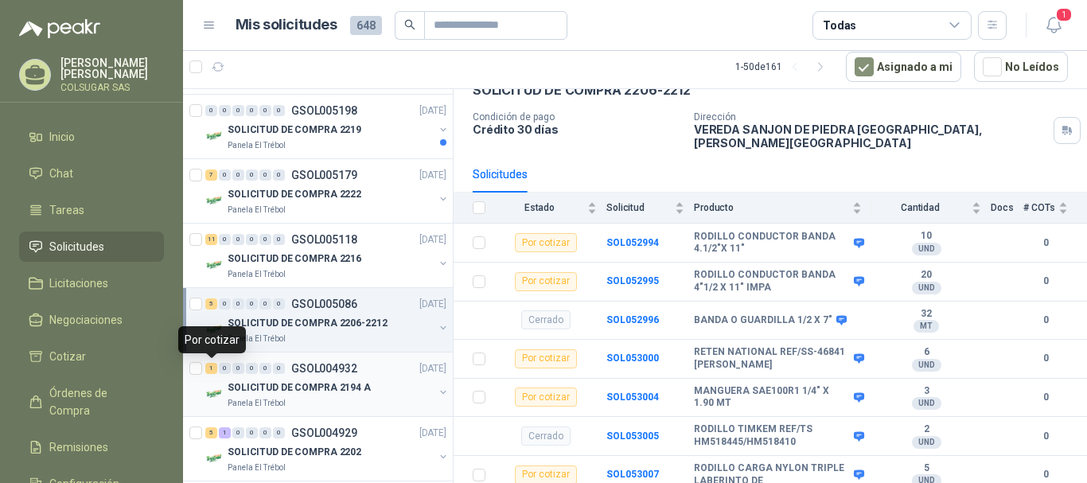
click at [210, 370] on div "1" at bounding box center [211, 368] width 12 height 11
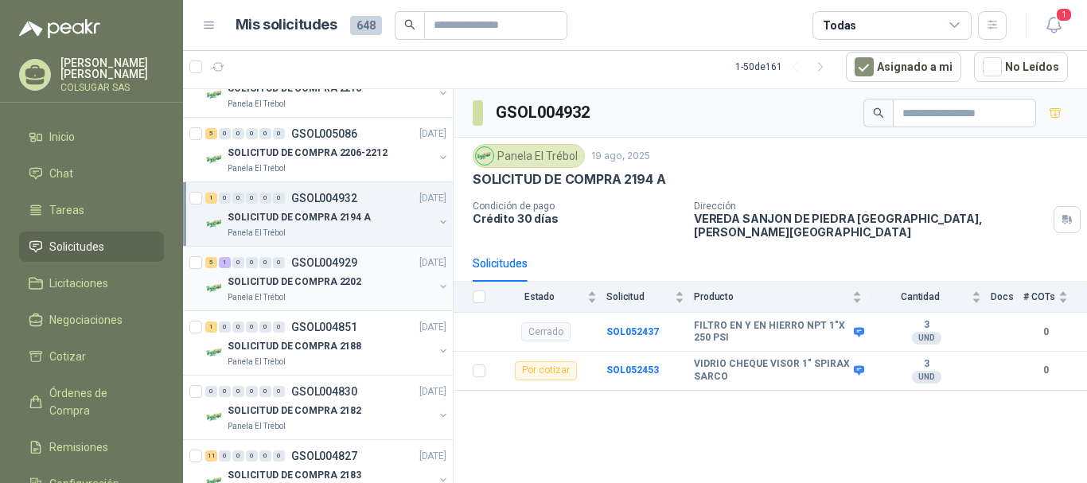
scroll to position [557, 0]
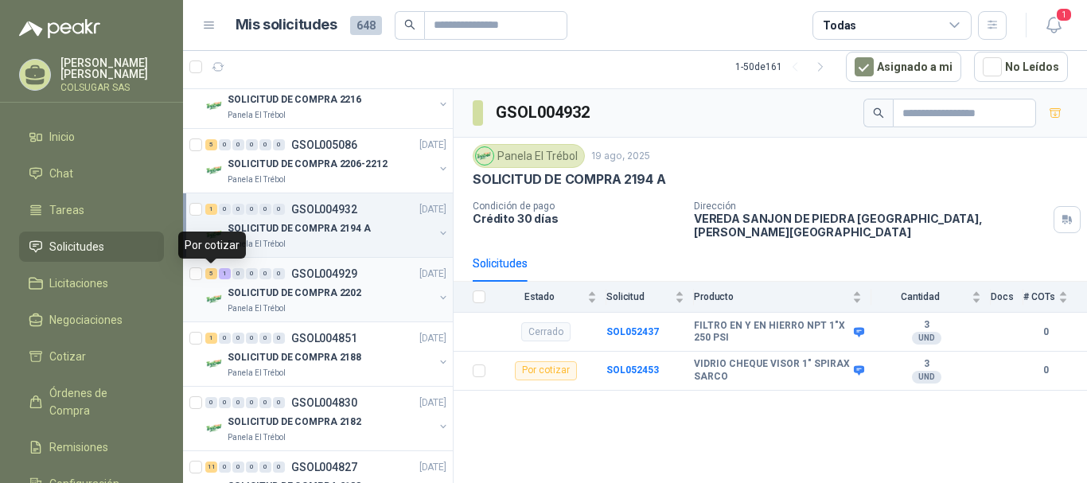
click at [213, 274] on div "5" at bounding box center [211, 273] width 12 height 11
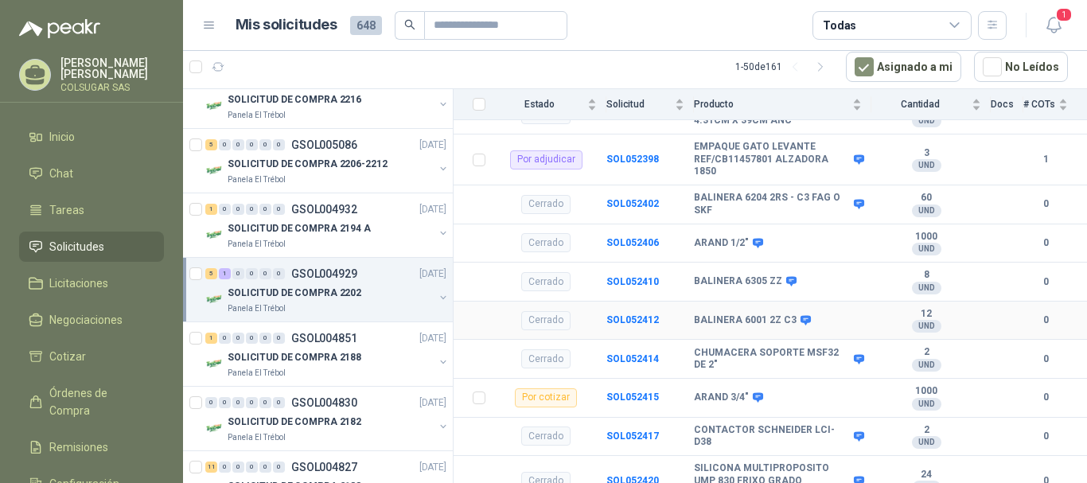
scroll to position [706, 0]
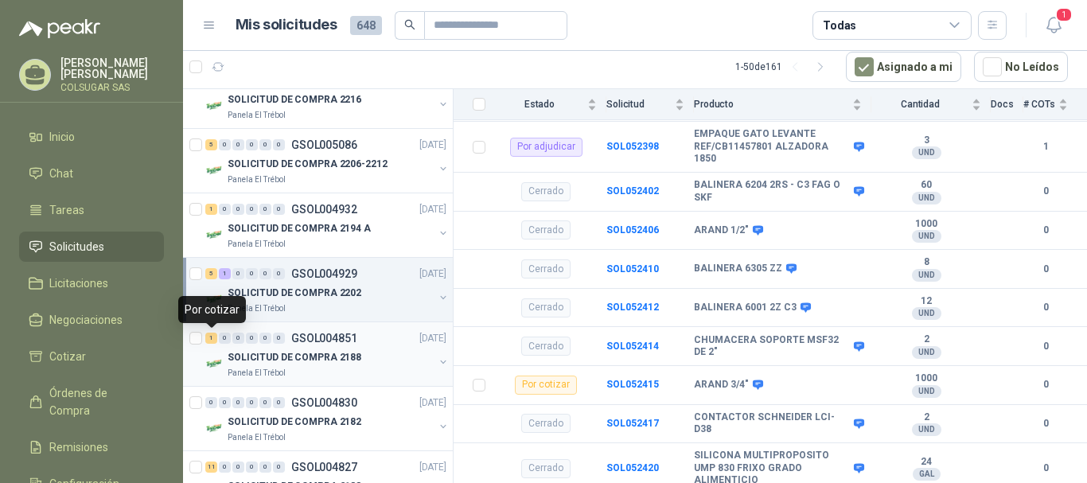
click at [209, 340] on div "1" at bounding box center [211, 338] width 12 height 11
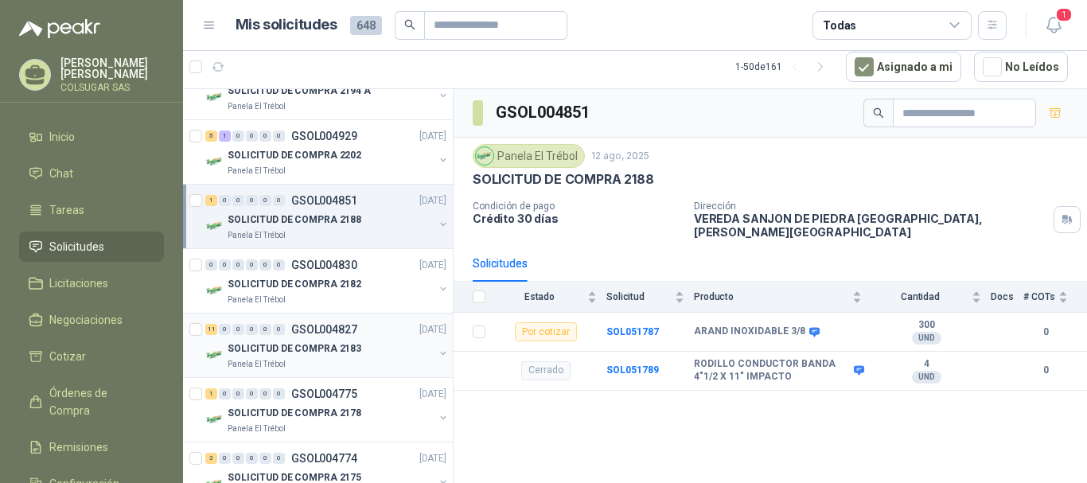
scroll to position [716, 0]
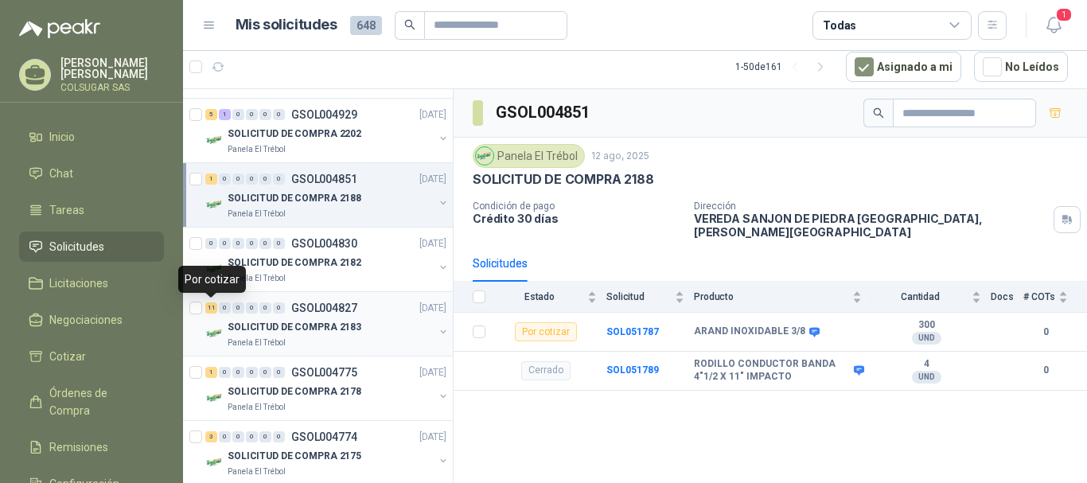
click at [212, 310] on div "11" at bounding box center [211, 307] width 12 height 11
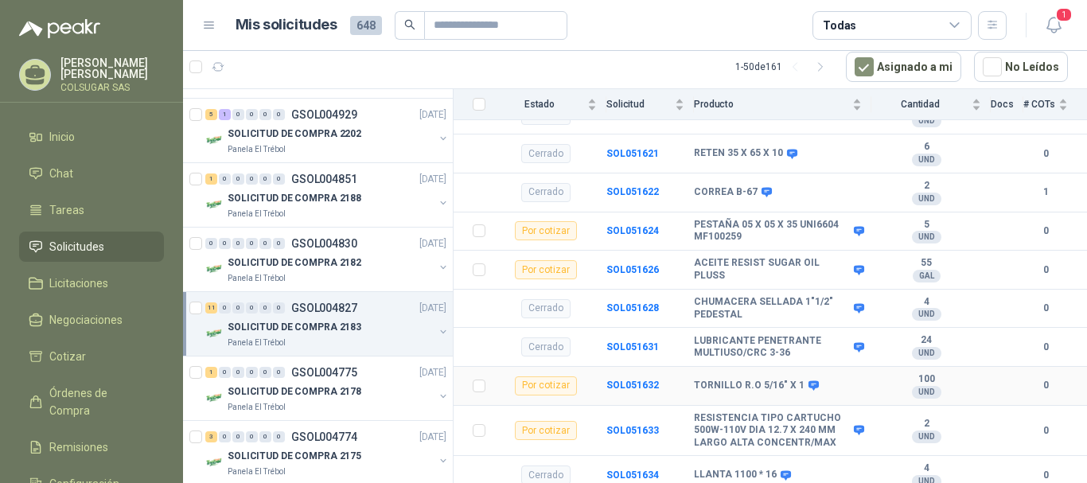
scroll to position [643, 0]
click at [213, 371] on div "1" at bounding box center [211, 372] width 12 height 11
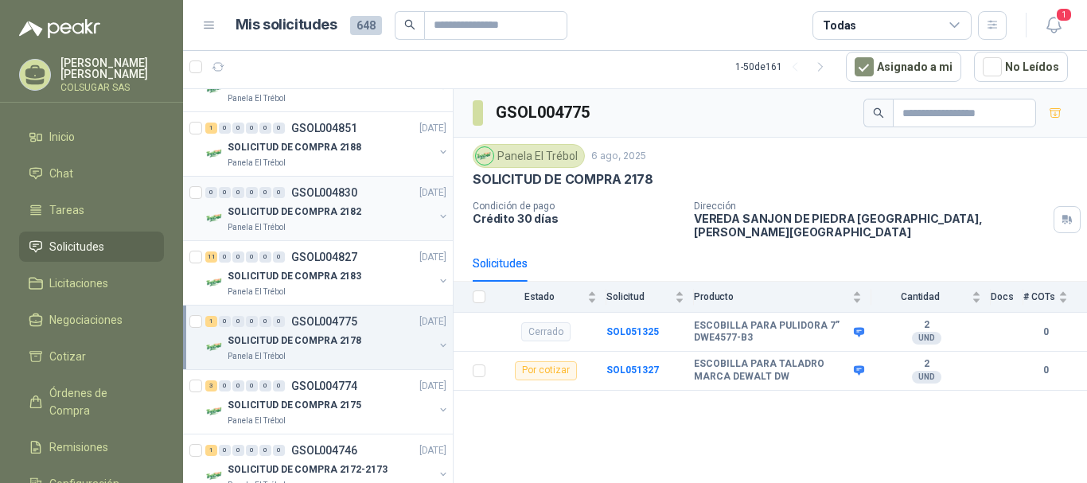
scroll to position [796, 0]
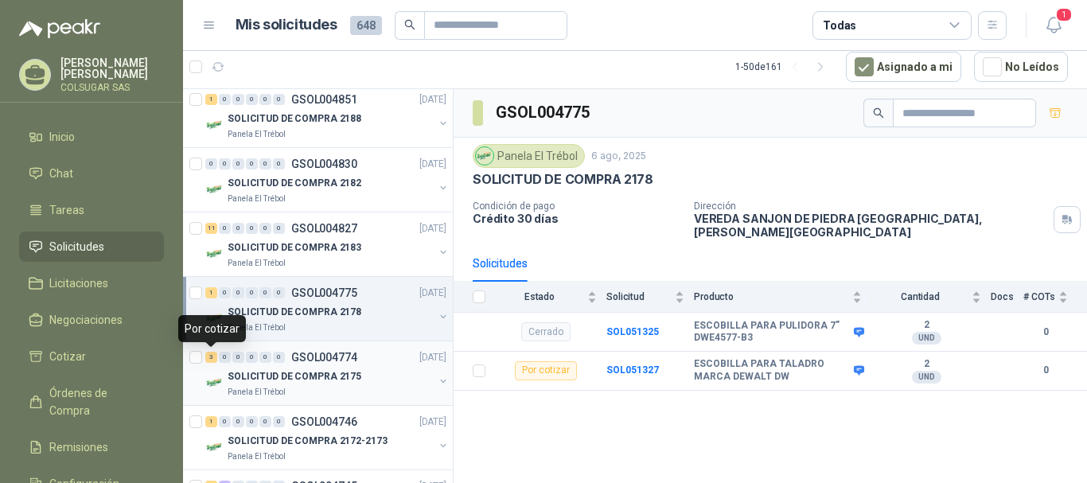
click at [207, 362] on div "3" at bounding box center [211, 357] width 12 height 11
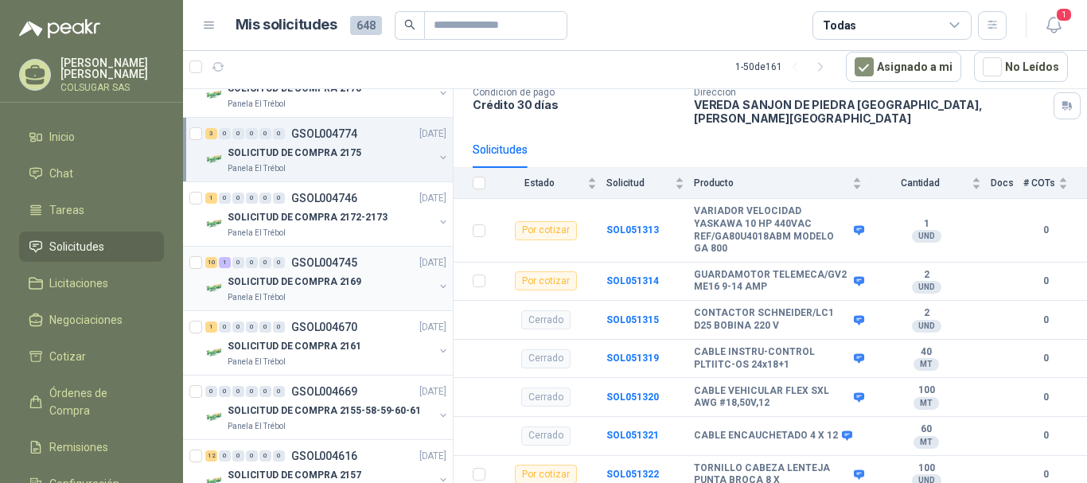
scroll to position [1035, 0]
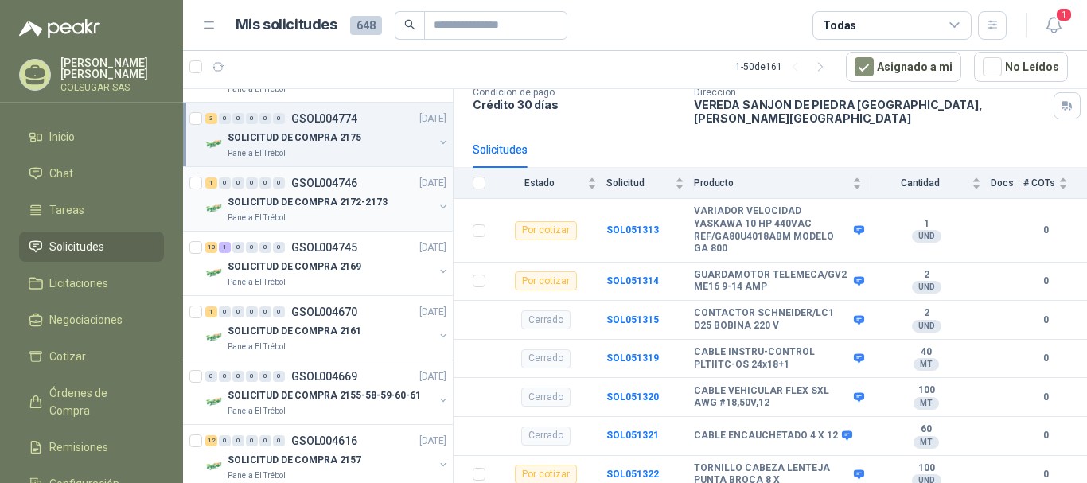
click at [208, 181] on div "1" at bounding box center [211, 183] width 12 height 11
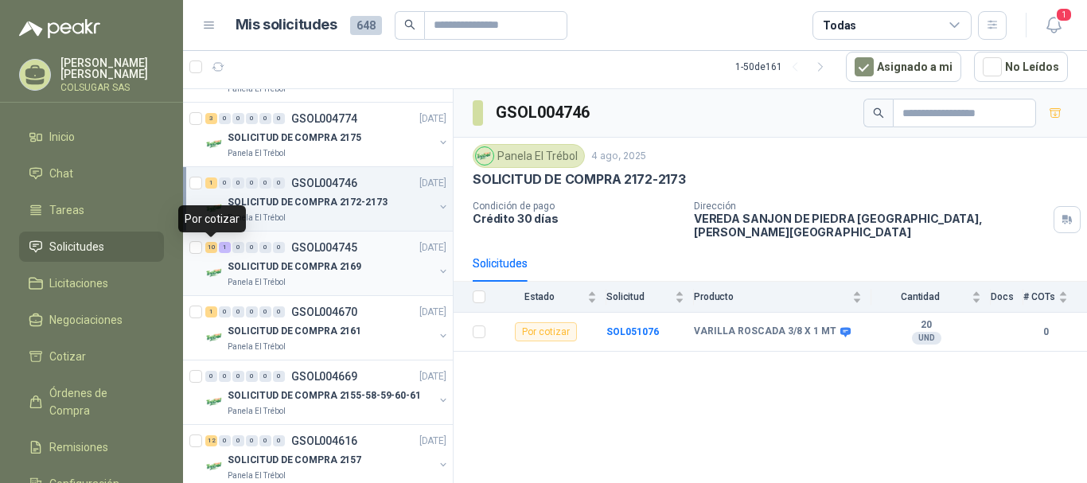
click at [213, 249] on div "10" at bounding box center [211, 247] width 12 height 11
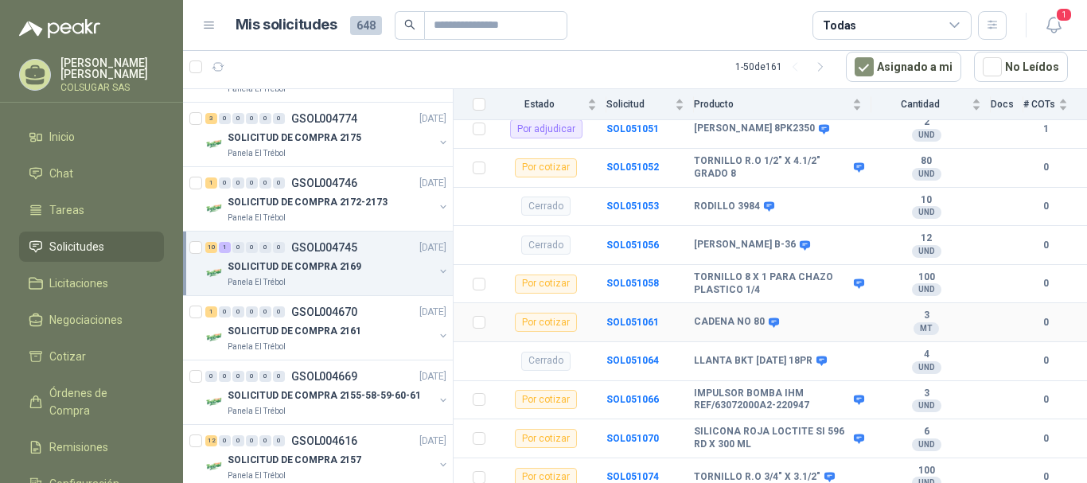
scroll to position [411, 0]
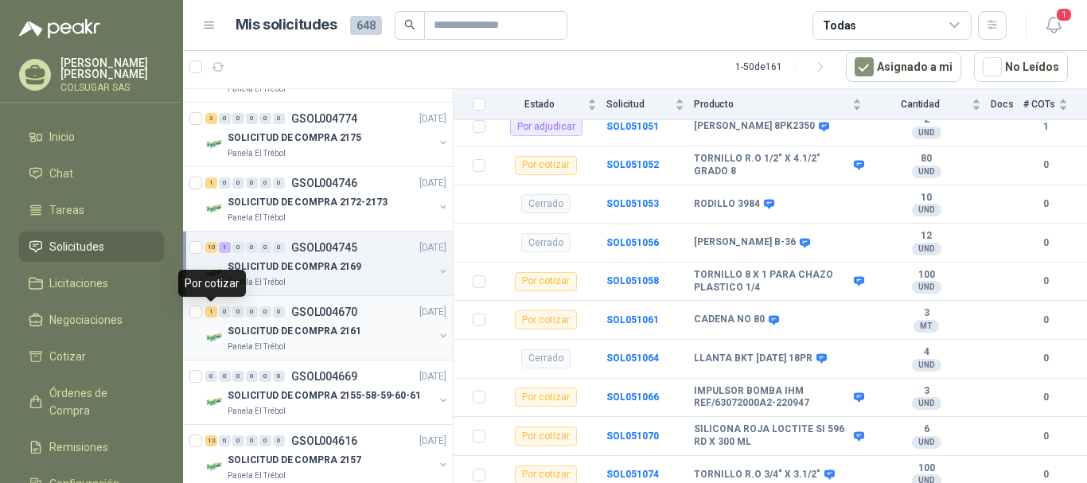
click at [213, 310] on div "1" at bounding box center [211, 311] width 12 height 11
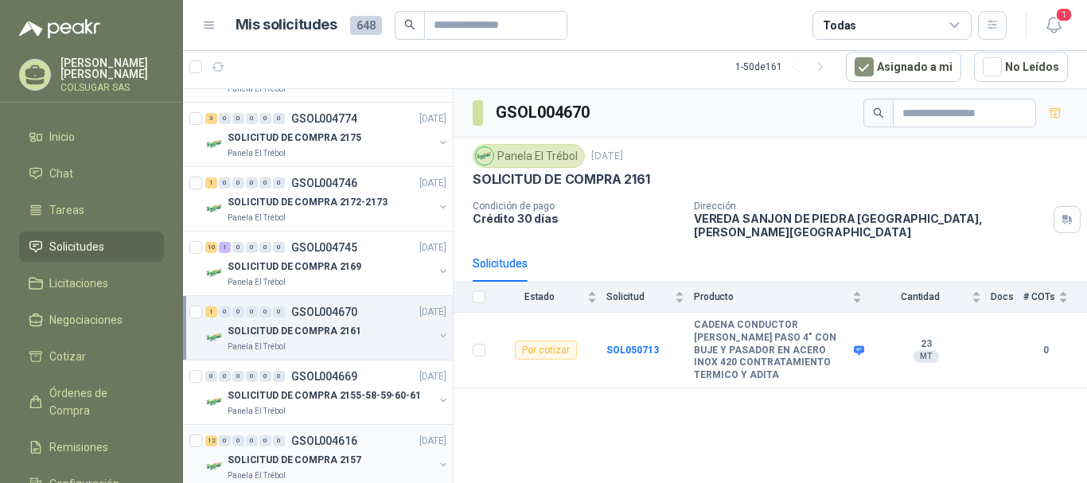
click at [215, 443] on div "12" at bounding box center [211, 440] width 12 height 11
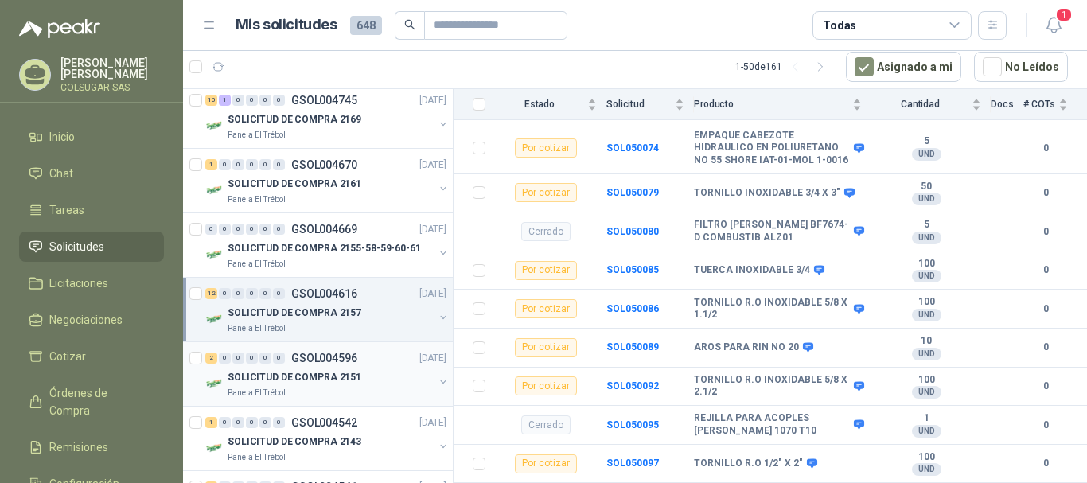
scroll to position [1194, 0]
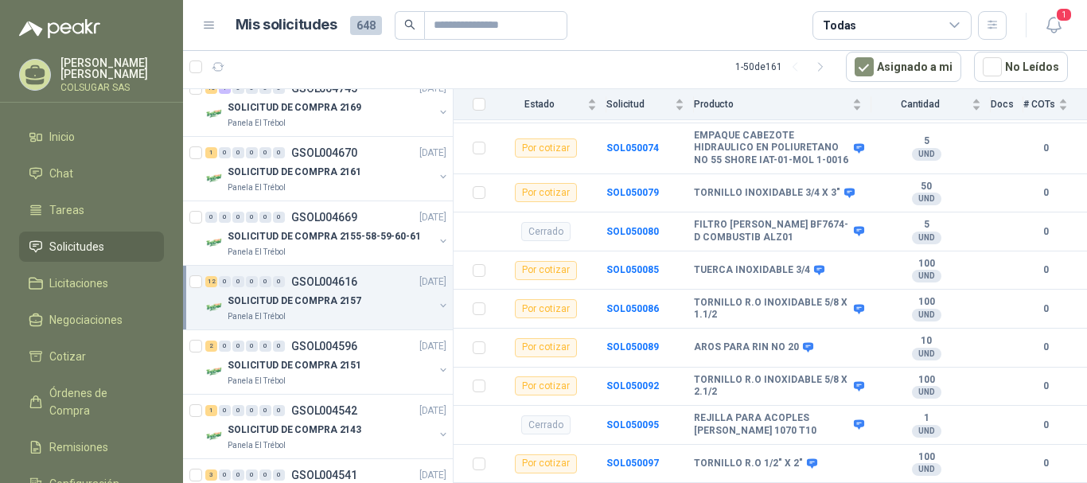
click at [212, 283] on div "12" at bounding box center [211, 281] width 12 height 11
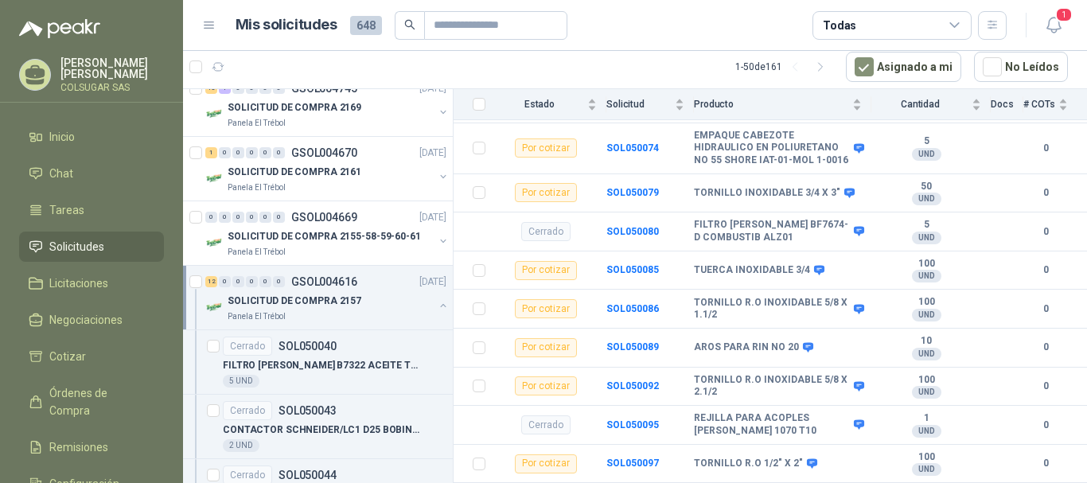
click at [209, 280] on div "12" at bounding box center [211, 281] width 12 height 11
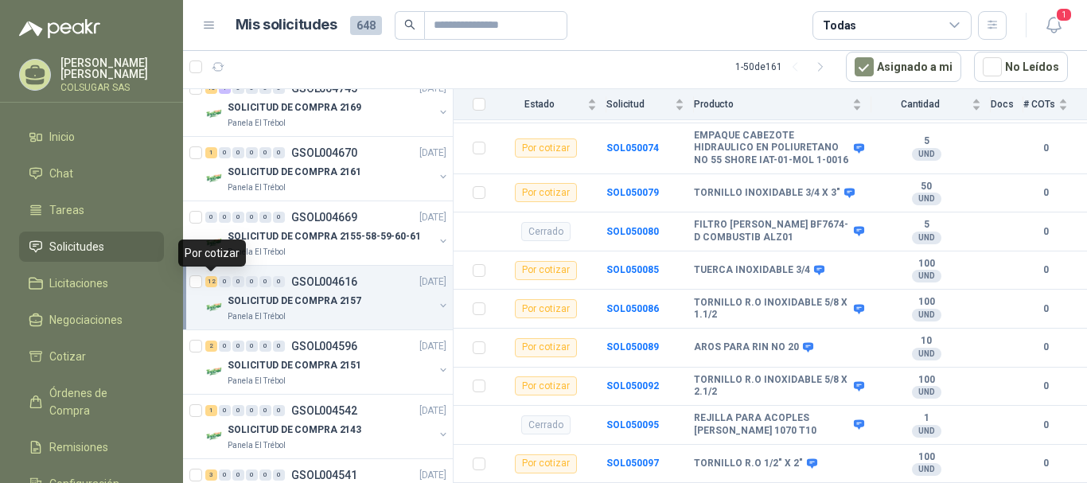
click at [212, 280] on div "12" at bounding box center [211, 281] width 12 height 11
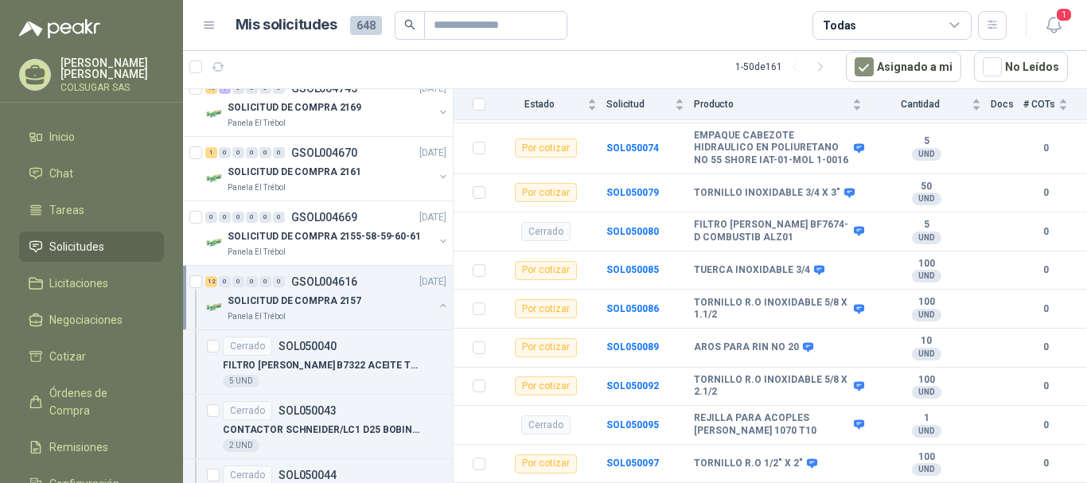
click at [294, 315] on div "Panela El Trébol" at bounding box center [331, 316] width 206 height 13
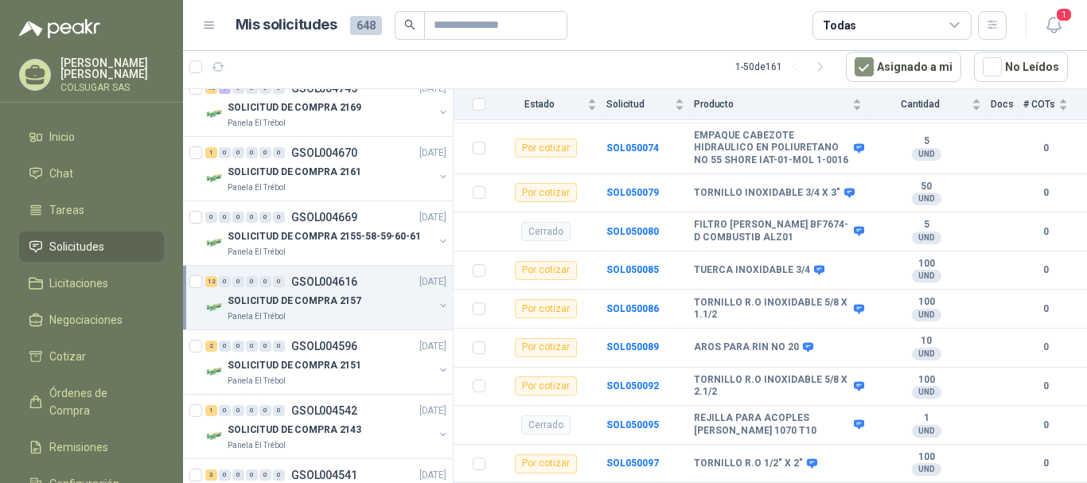
click at [298, 318] on div "Panela El Trébol" at bounding box center [331, 316] width 206 height 13
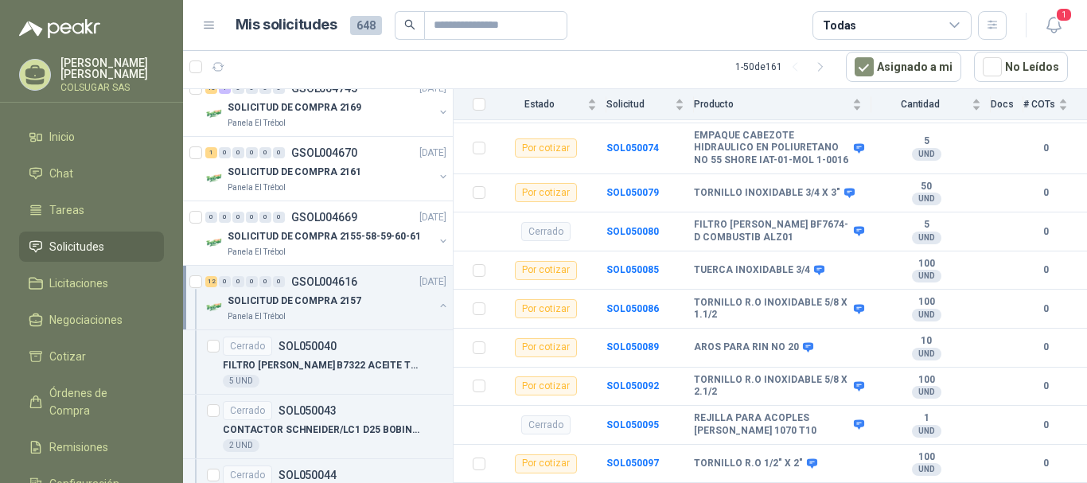
click at [225, 282] on div "0" at bounding box center [225, 281] width 12 height 11
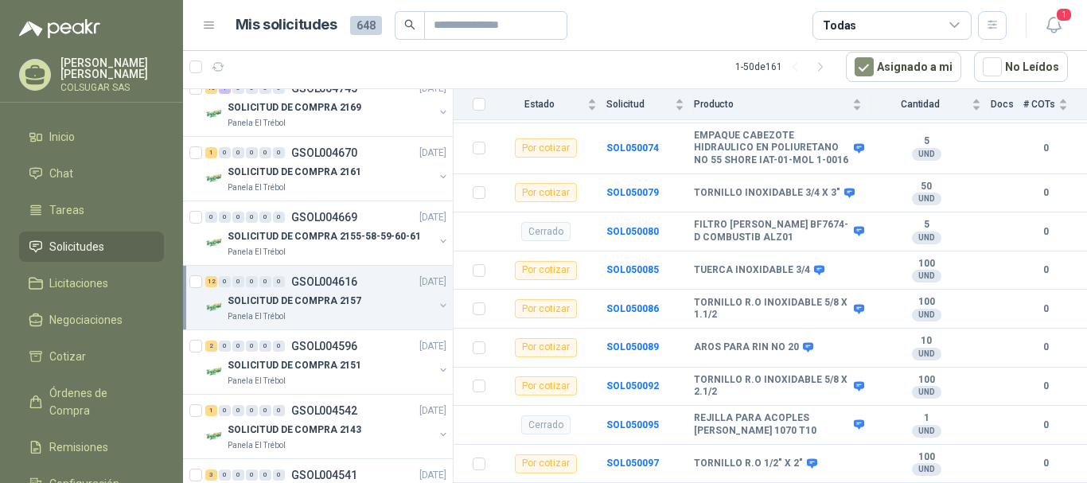
click at [217, 282] on div "12 0 0 0 0 0" at bounding box center [245, 281] width 80 height 11
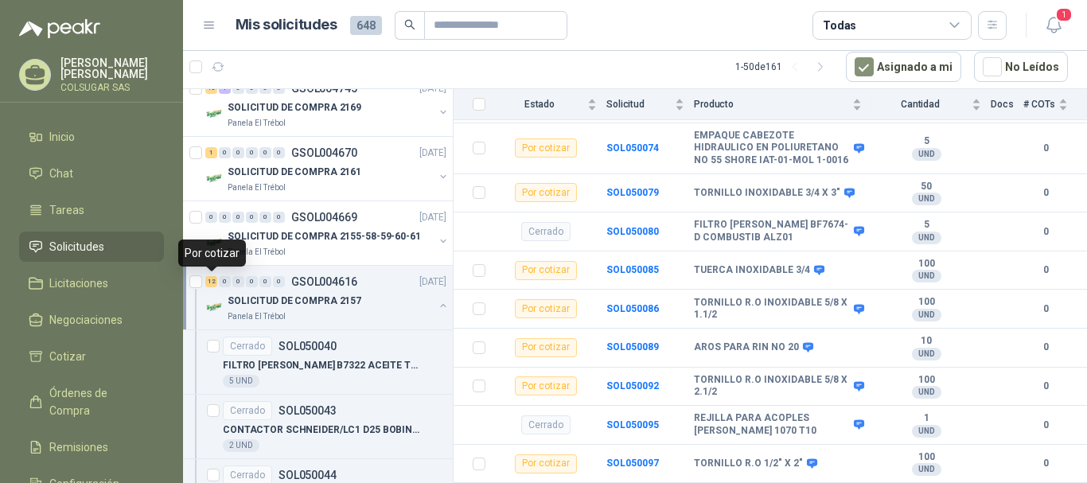
click at [213, 281] on div "12" at bounding box center [211, 281] width 12 height 11
click at [209, 285] on div "12" at bounding box center [211, 281] width 12 height 11
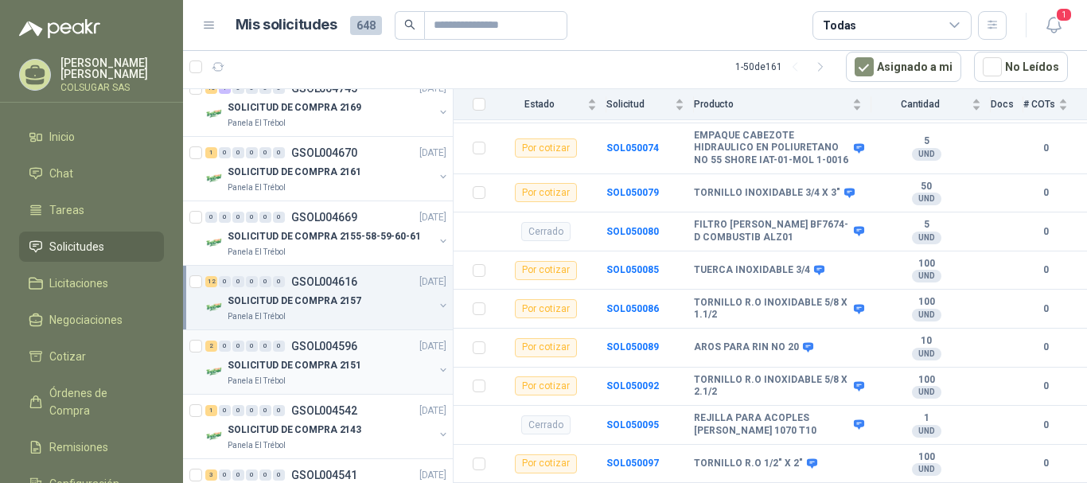
click at [213, 346] on div "2" at bounding box center [211, 346] width 12 height 11
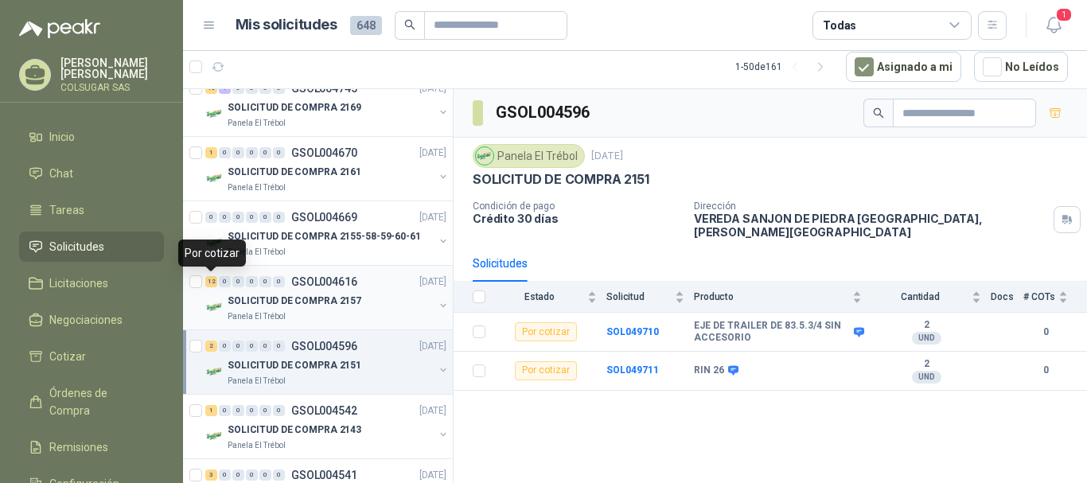
click at [212, 280] on div "12" at bounding box center [211, 281] width 12 height 11
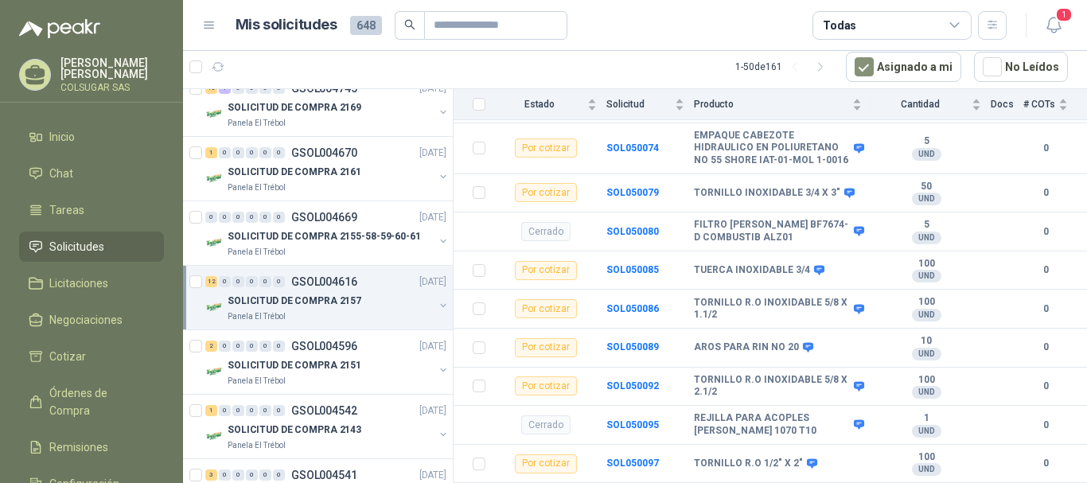
scroll to position [1274, 0]
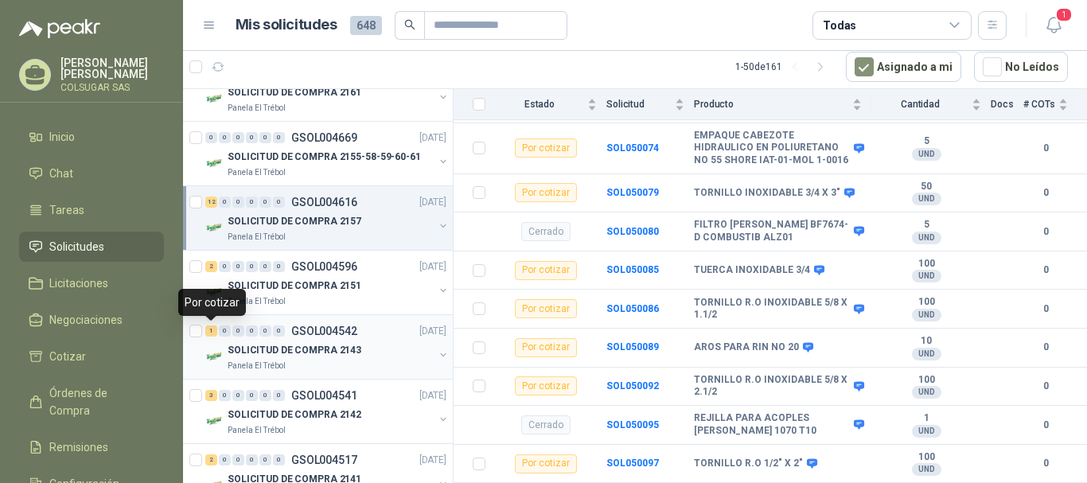
click at [211, 332] on div "1" at bounding box center [211, 331] width 12 height 11
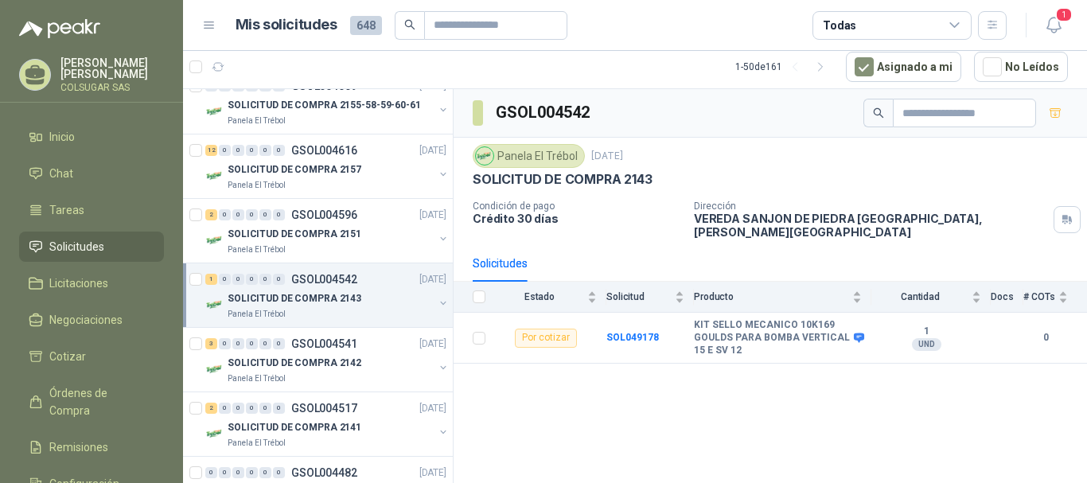
scroll to position [1353, 0]
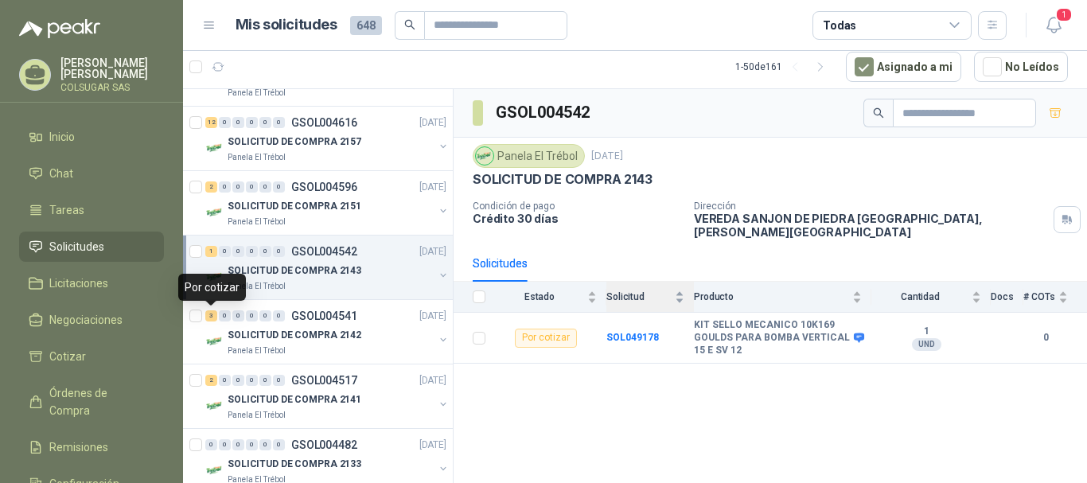
drag, startPoint x: 215, startPoint y: 315, endPoint x: 660, endPoint y: 287, distance: 445.8
click at [215, 314] on div "3" at bounding box center [211, 315] width 12 height 11
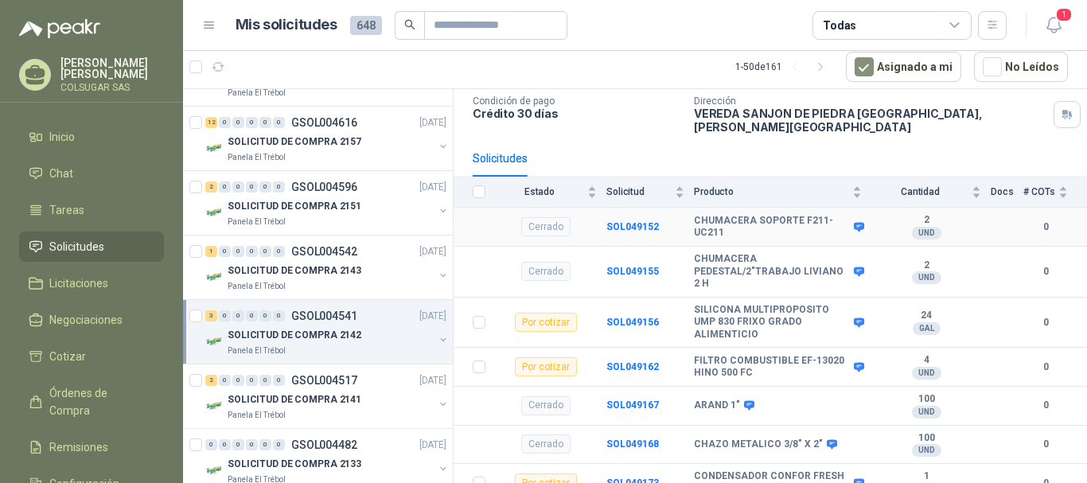
scroll to position [114, 0]
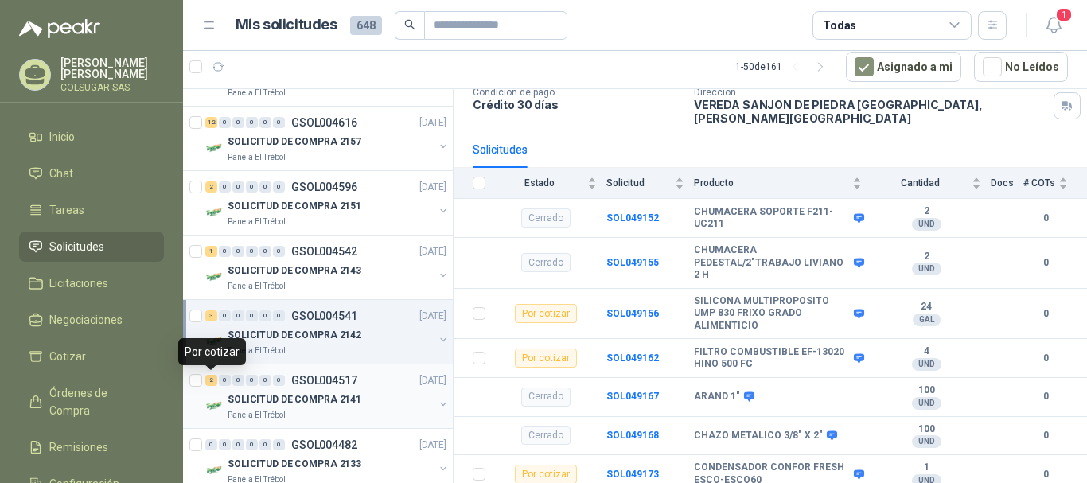
click at [209, 383] on div "2" at bounding box center [211, 380] width 12 height 11
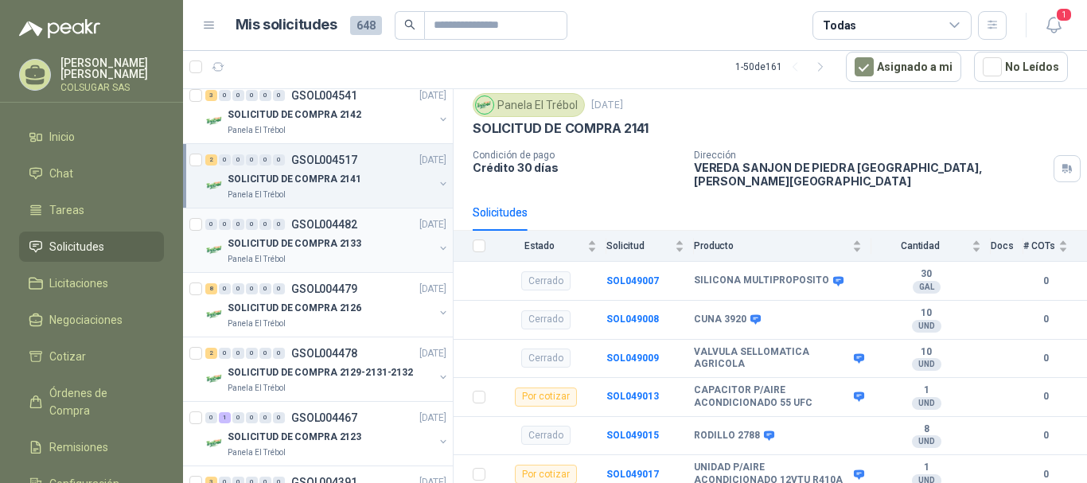
scroll to position [1592, 0]
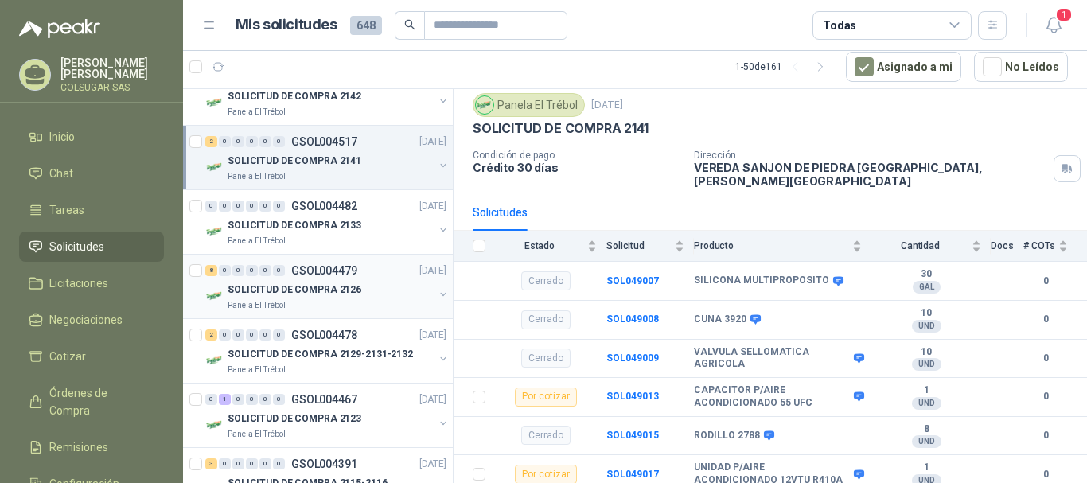
click at [213, 267] on div "8" at bounding box center [211, 270] width 12 height 11
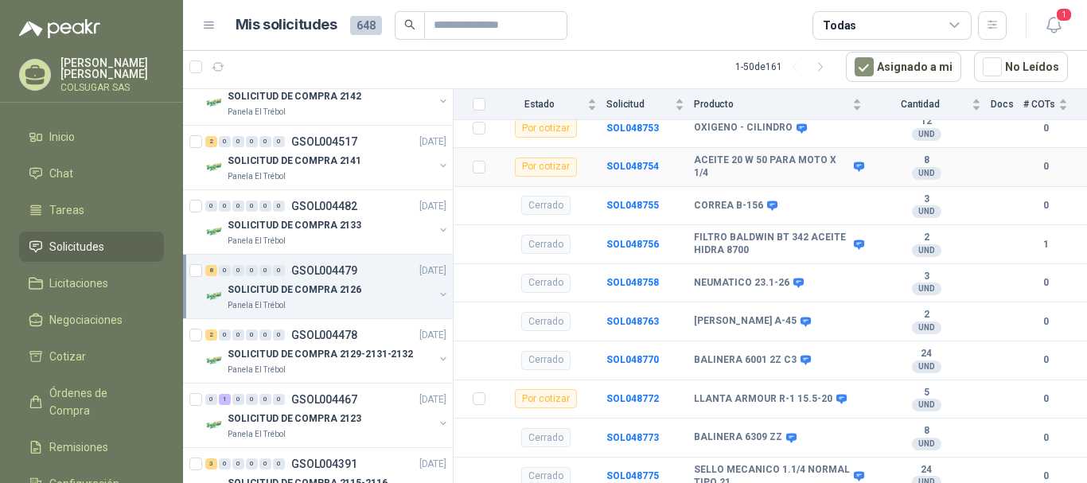
scroll to position [476, 0]
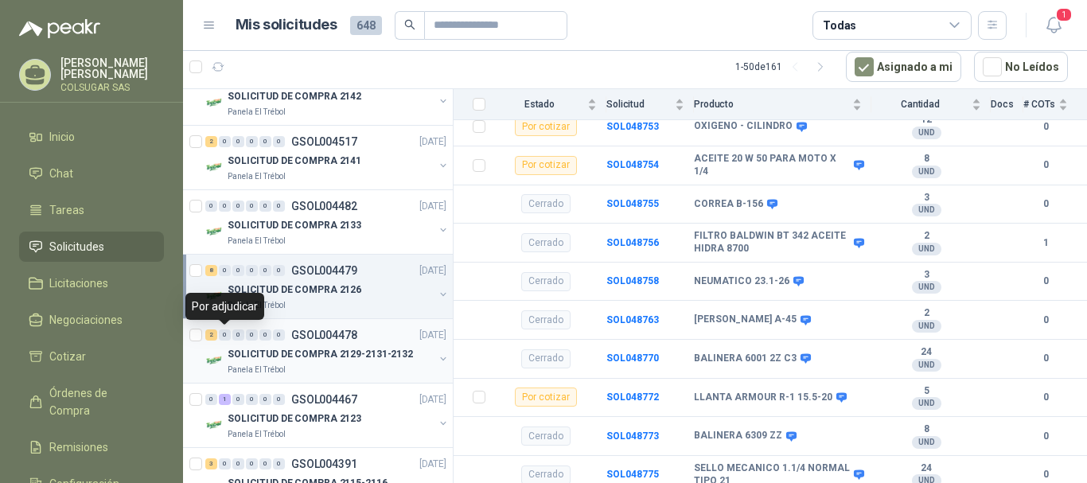
click at [215, 334] on div "2" at bounding box center [211, 335] width 12 height 11
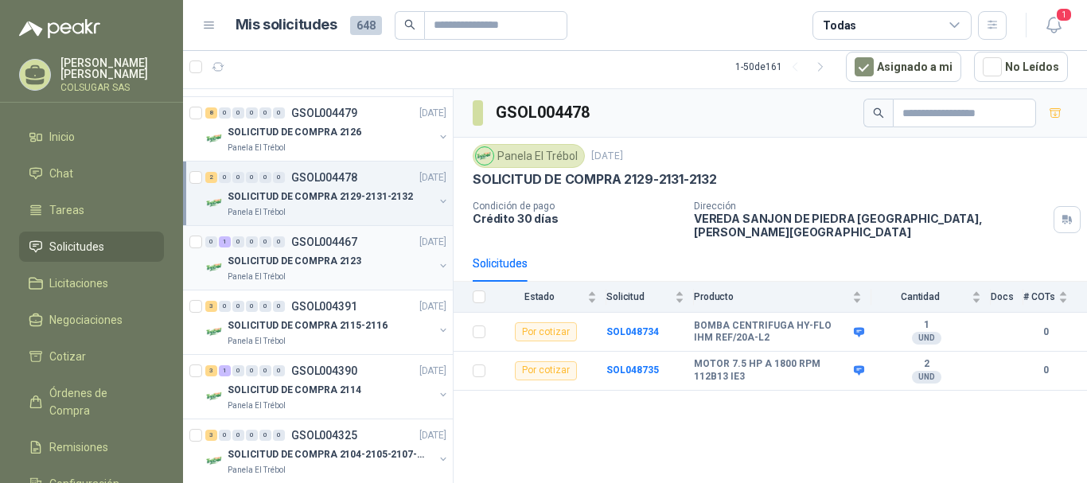
scroll to position [1751, 0]
click at [211, 306] on div "3" at bounding box center [211, 304] width 12 height 11
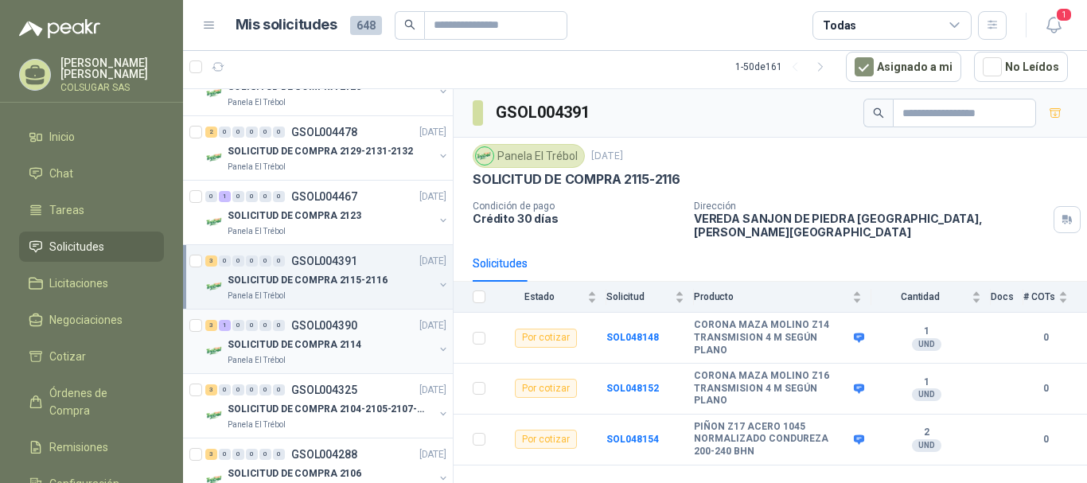
scroll to position [1831, 0]
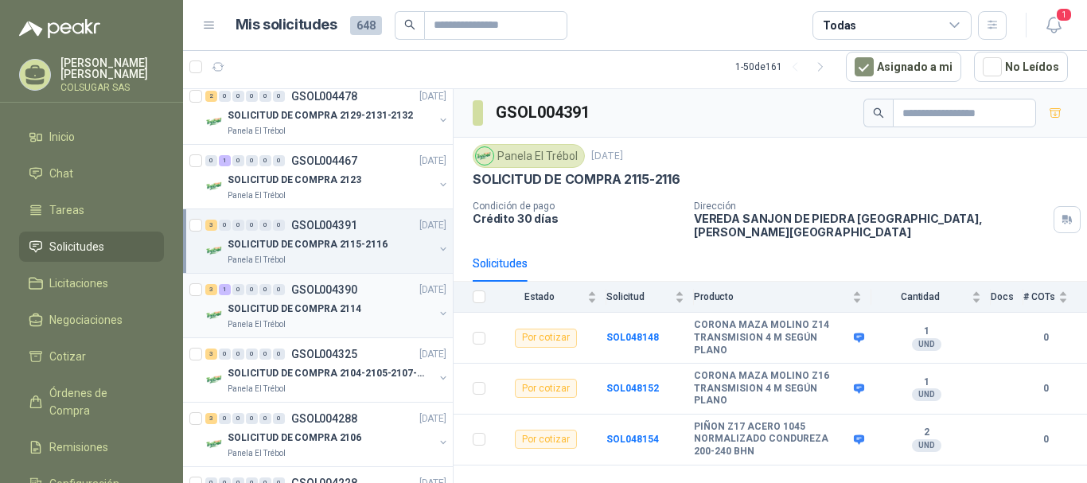
click at [216, 291] on div "3" at bounding box center [211, 289] width 12 height 11
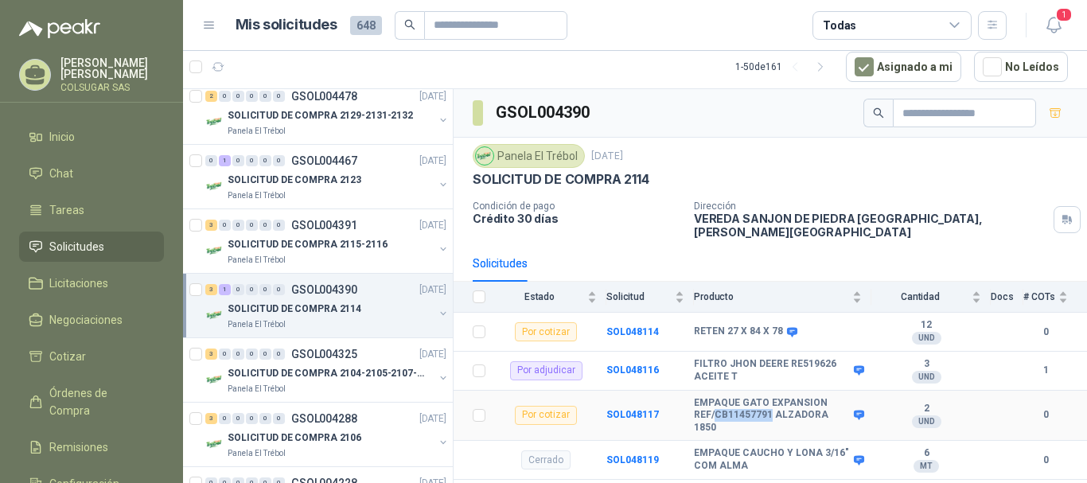
drag, startPoint x: 716, startPoint y: 406, endPoint x: 768, endPoint y: 404, distance: 52.6
click at [768, 404] on b "EMPAQUE GATO EXPANSION REF/CB11457791 ALZADORA 1850" at bounding box center [772, 415] width 156 height 37
copy b "CB11457791"
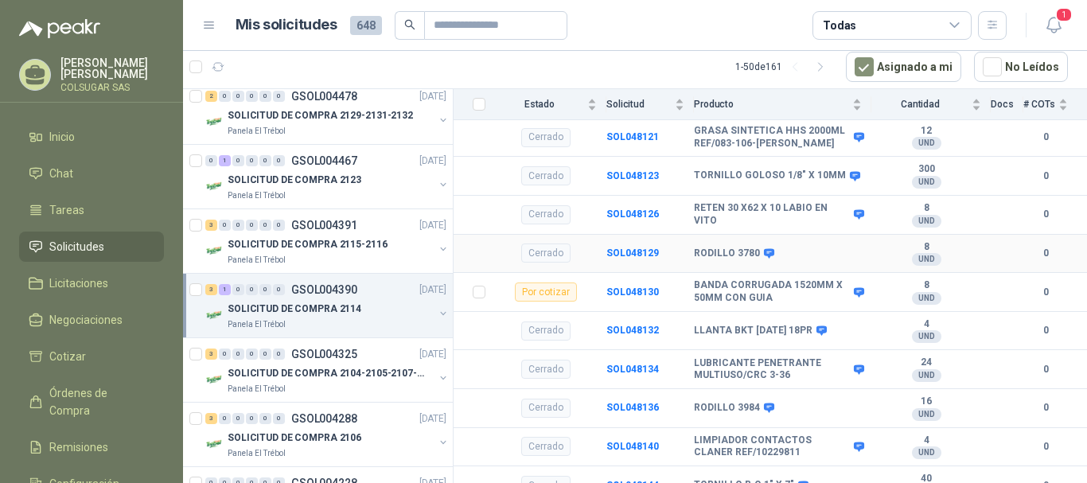
scroll to position [373, 0]
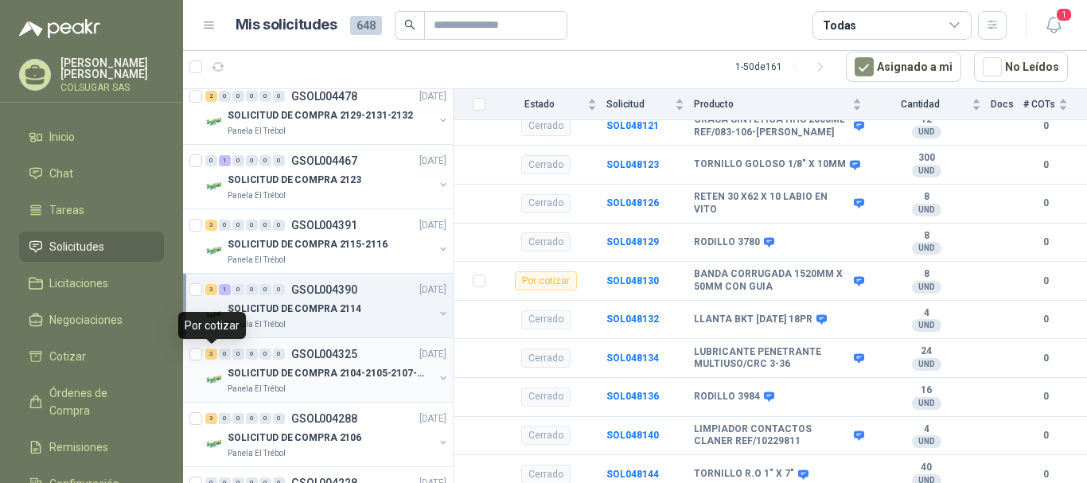
click at [206, 355] on div "3" at bounding box center [211, 354] width 12 height 11
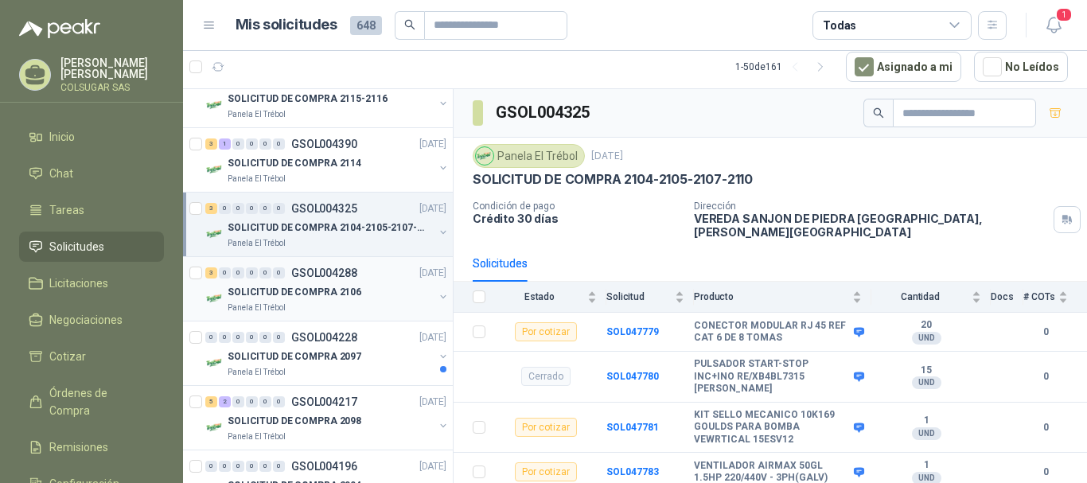
scroll to position [1990, 0]
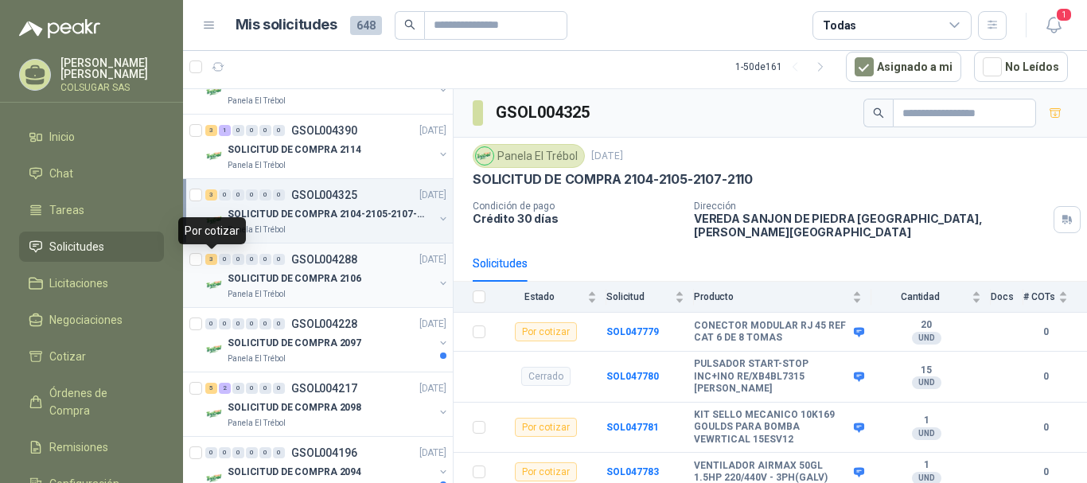
click at [215, 263] on div "3" at bounding box center [211, 259] width 12 height 11
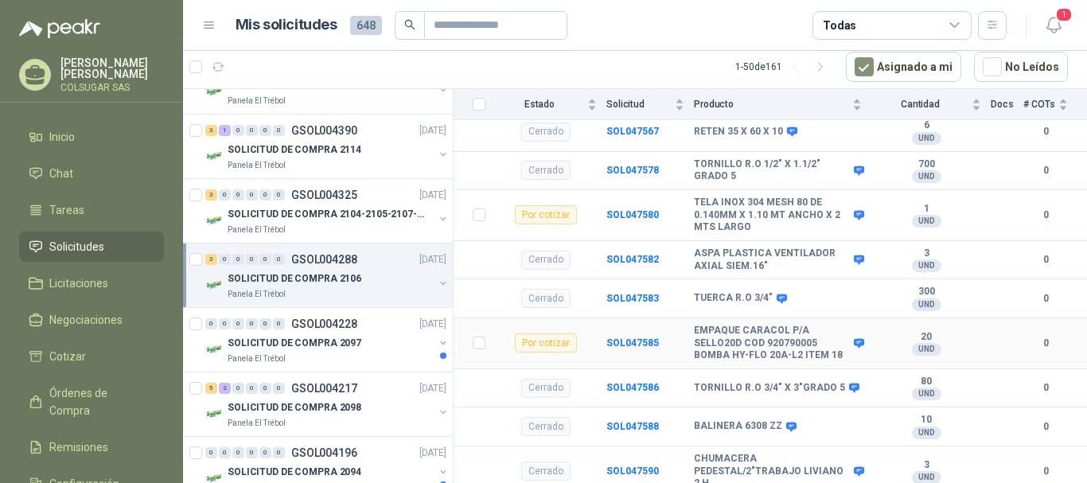
scroll to position [358, 0]
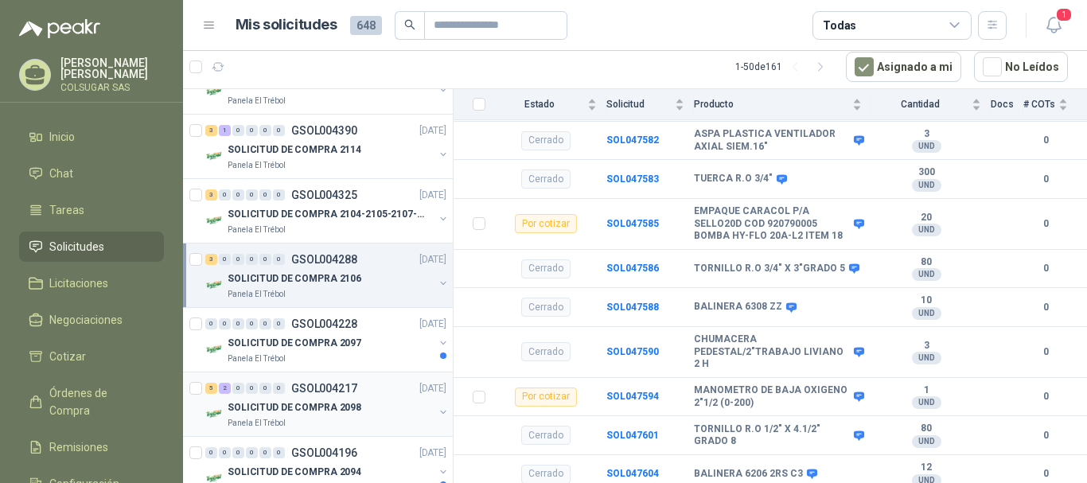
click at [213, 392] on div "5" at bounding box center [211, 388] width 12 height 11
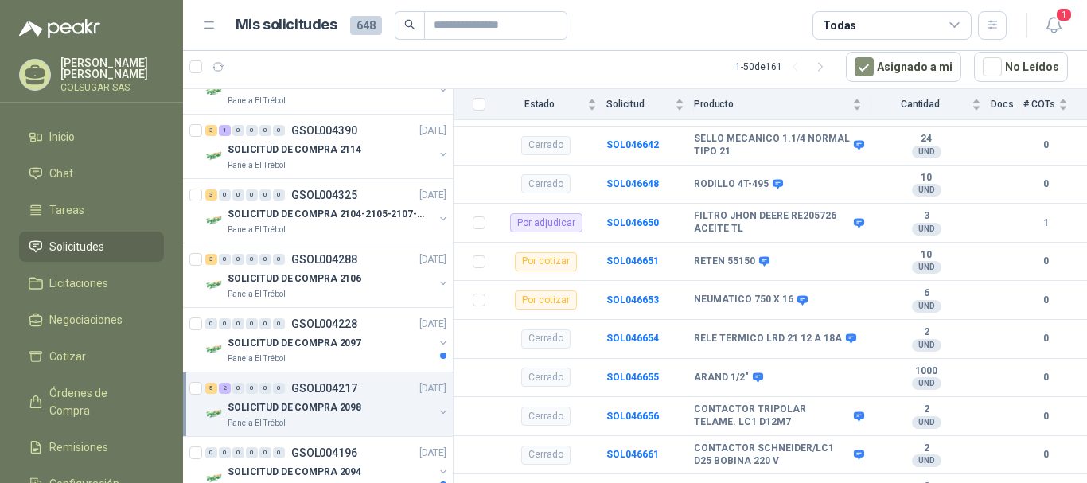
scroll to position [318, 0]
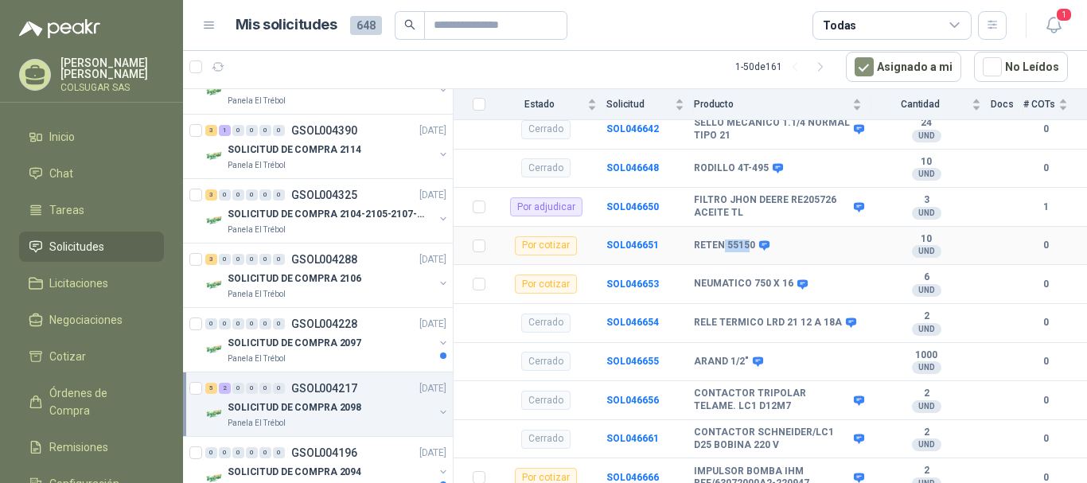
drag, startPoint x: 724, startPoint y: 236, endPoint x: 751, endPoint y: 235, distance: 26.3
click at [751, 240] on b "RETEN 55150" at bounding box center [724, 246] width 61 height 13
drag, startPoint x: 753, startPoint y: 235, endPoint x: 728, endPoint y: 237, distance: 25.6
click at [728, 240] on div "RETEN 55150" at bounding box center [730, 246] width 73 height 13
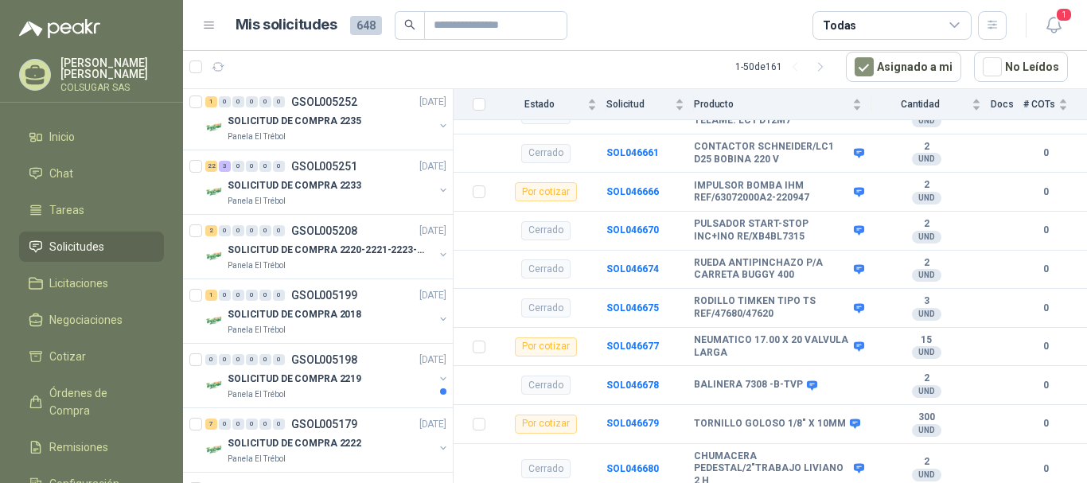
scroll to position [0, 0]
